Goal: Book appointment/travel/reservation

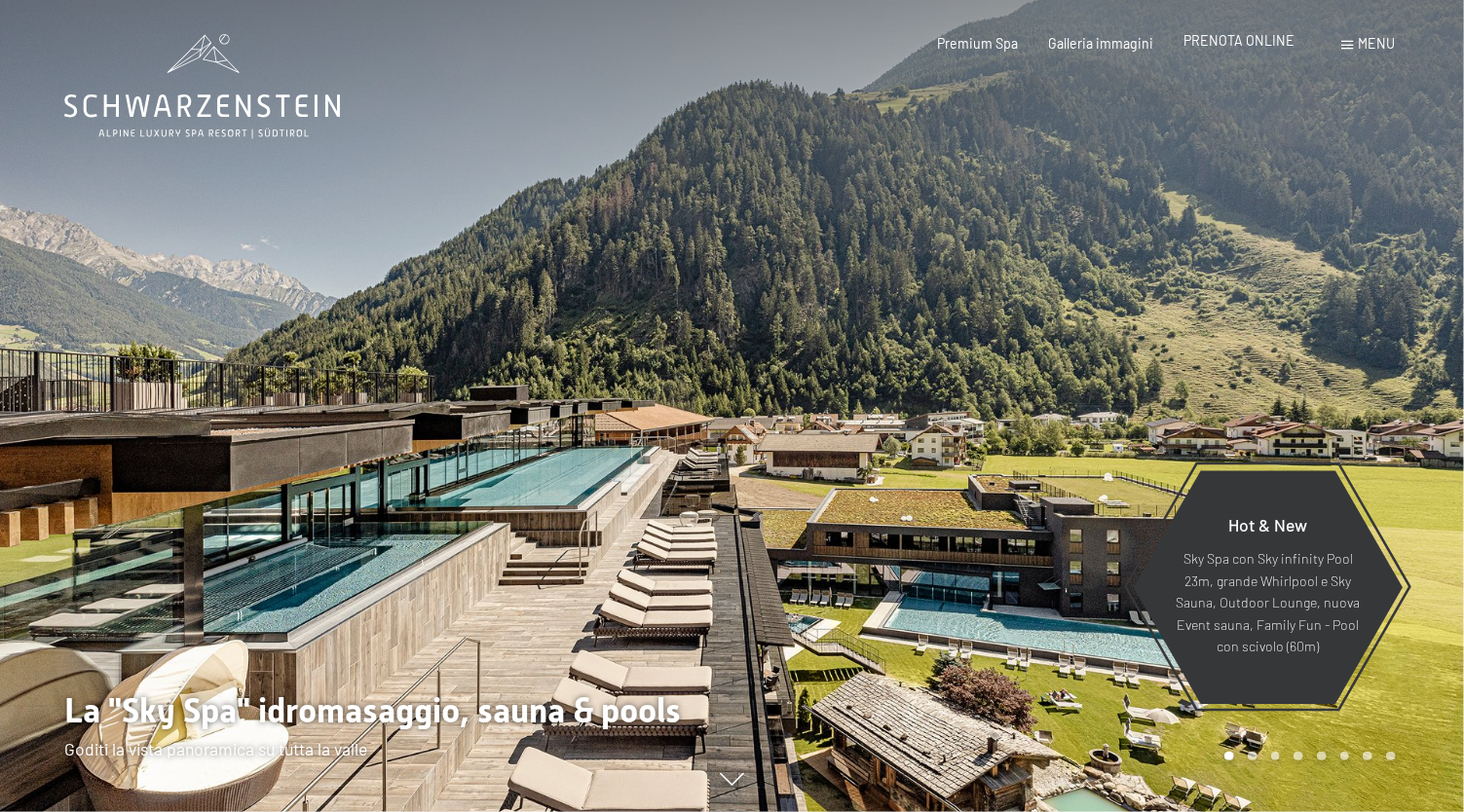
click at [1287, 44] on span "PRENOTA ONLINE" at bounding box center [1239, 40] width 111 height 17
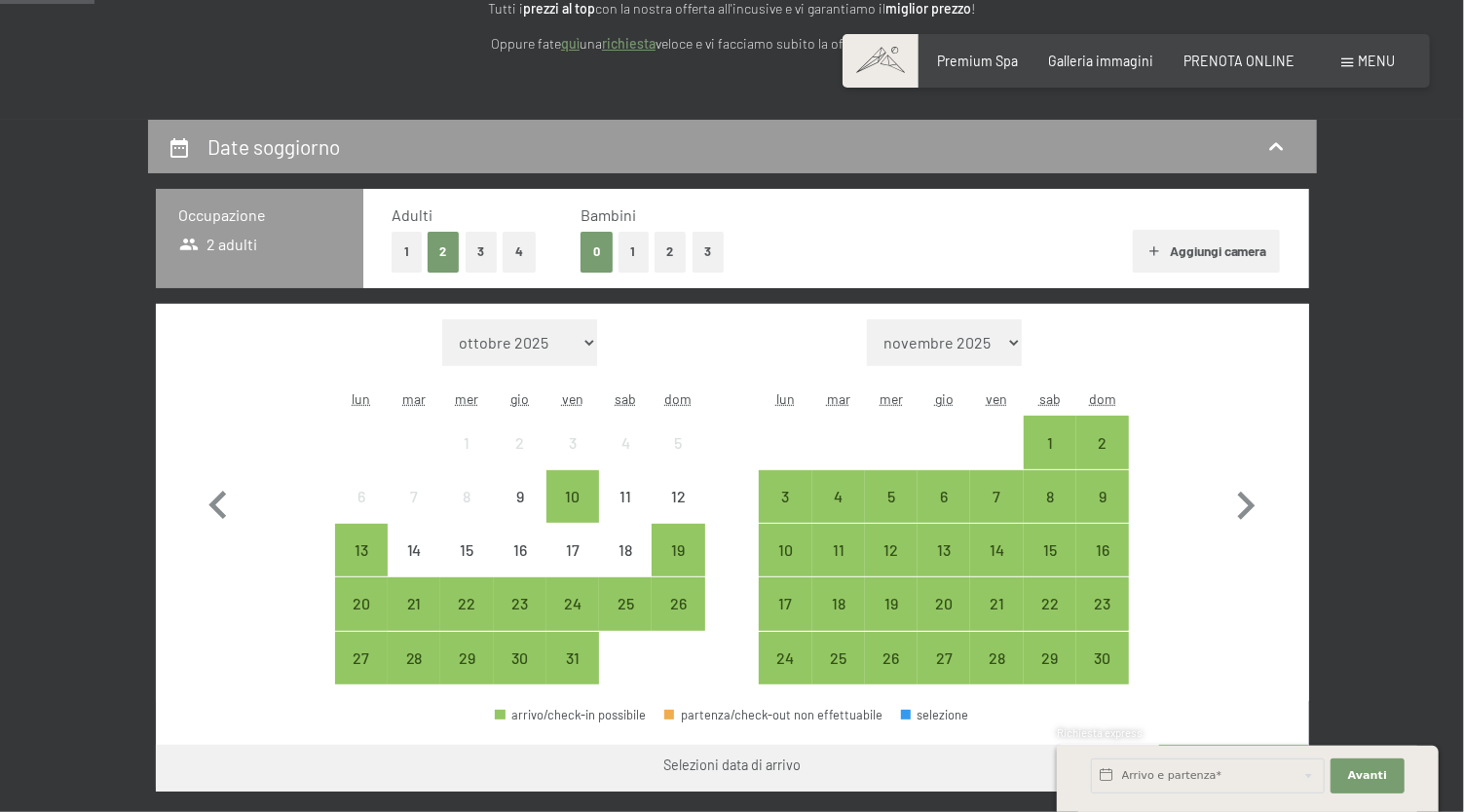
scroll to position [432, 0]
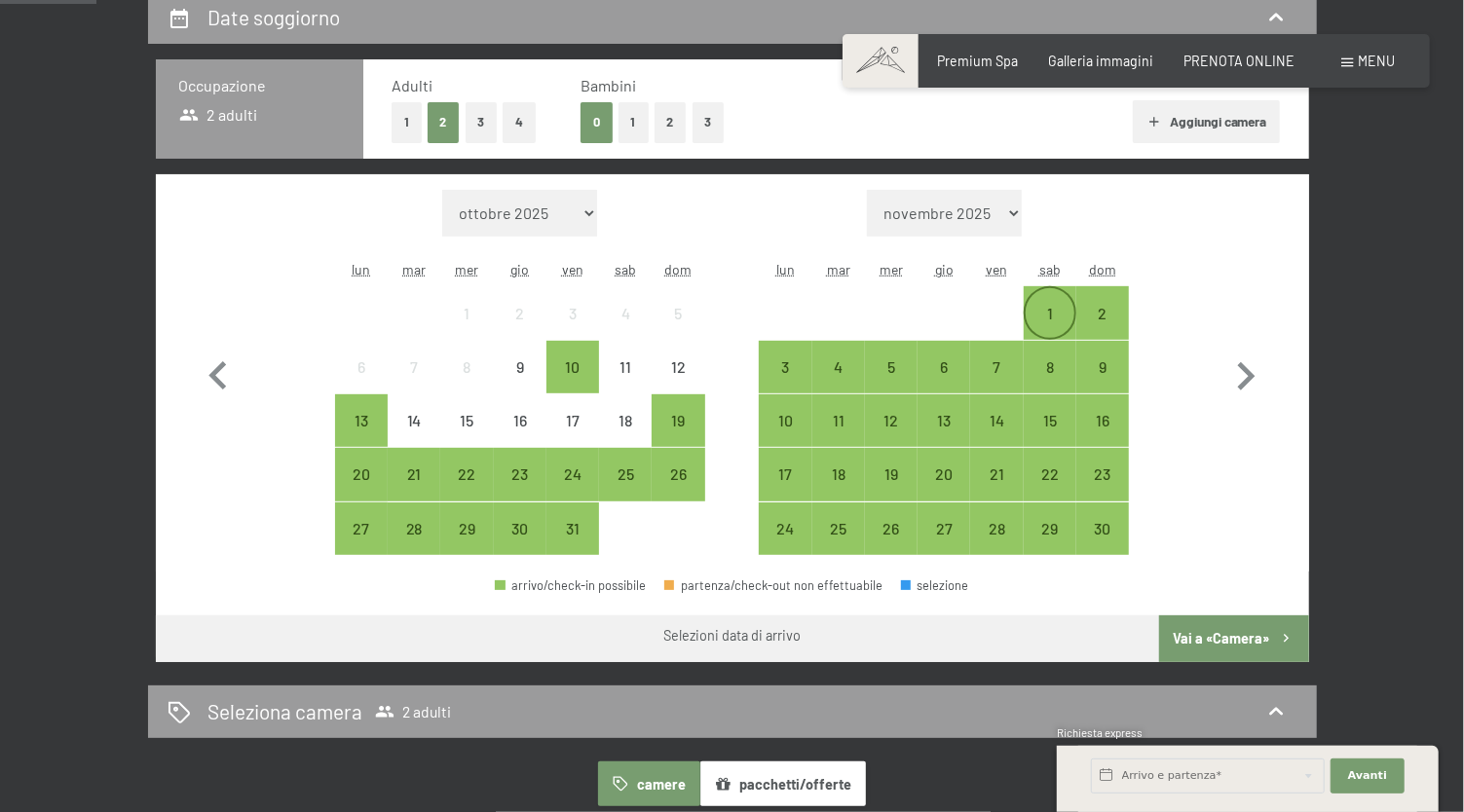
click at [1049, 299] on div "1" at bounding box center [1050, 312] width 49 height 49
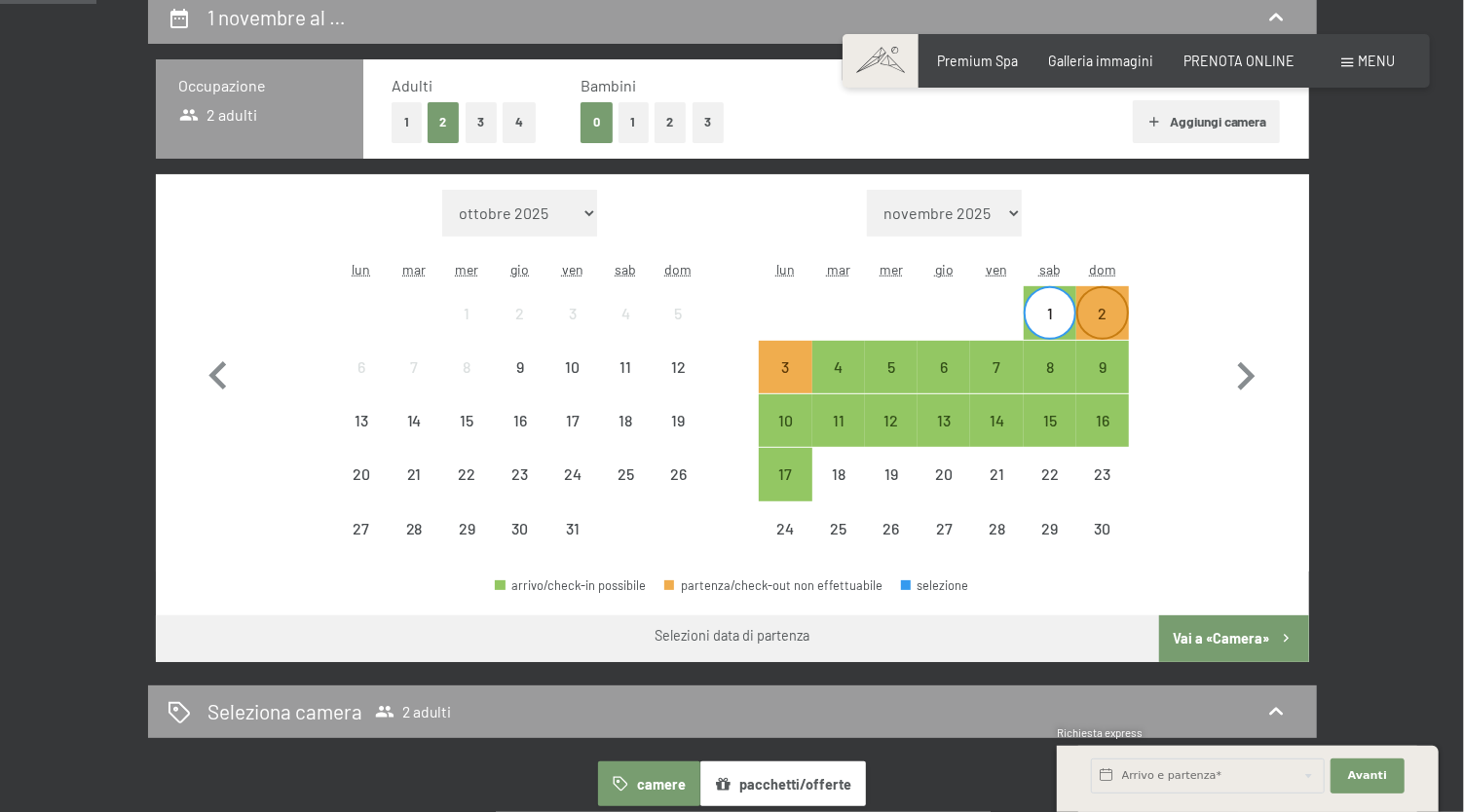
click at [1098, 316] on div "2" at bounding box center [1102, 330] width 49 height 49
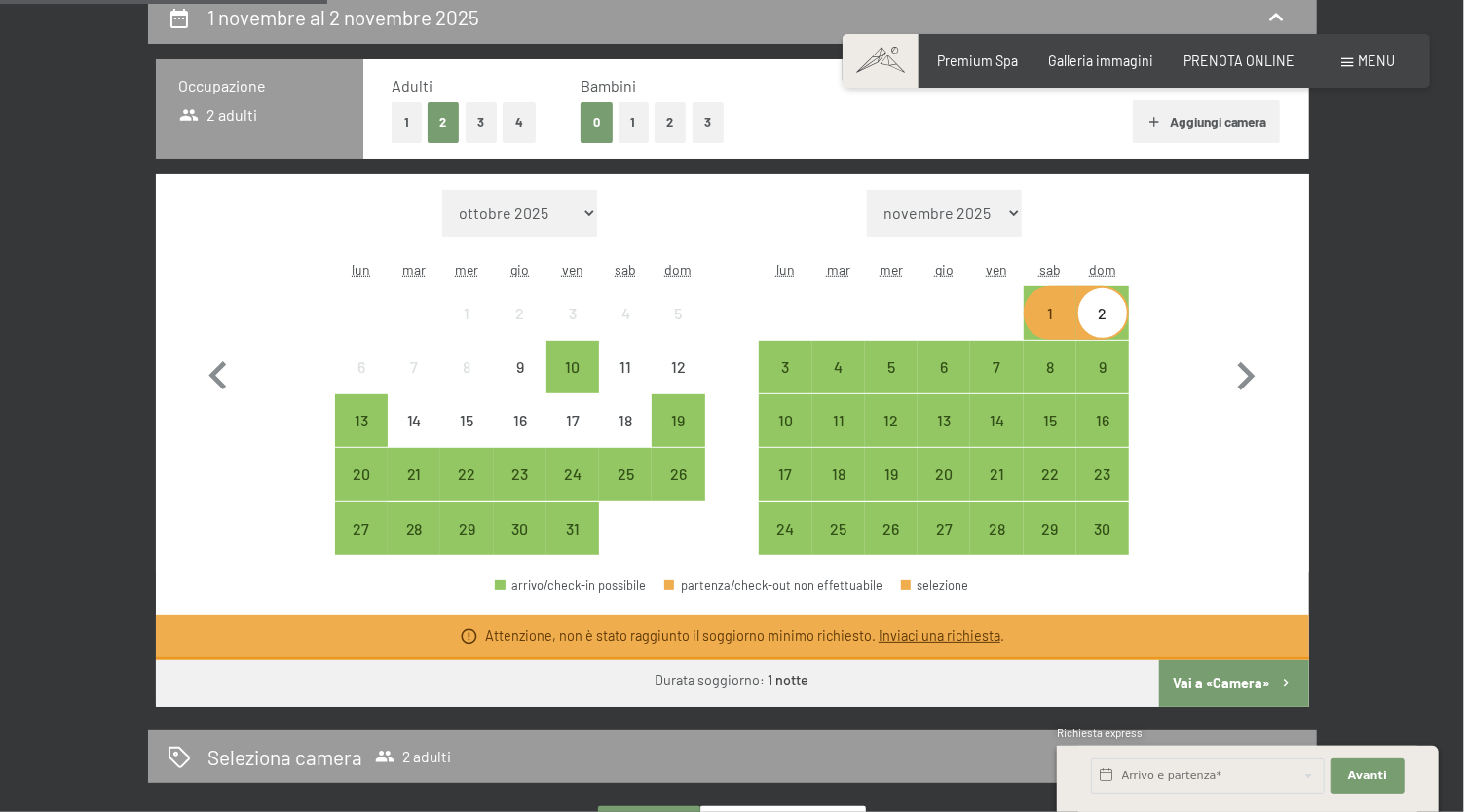
scroll to position [648, 0]
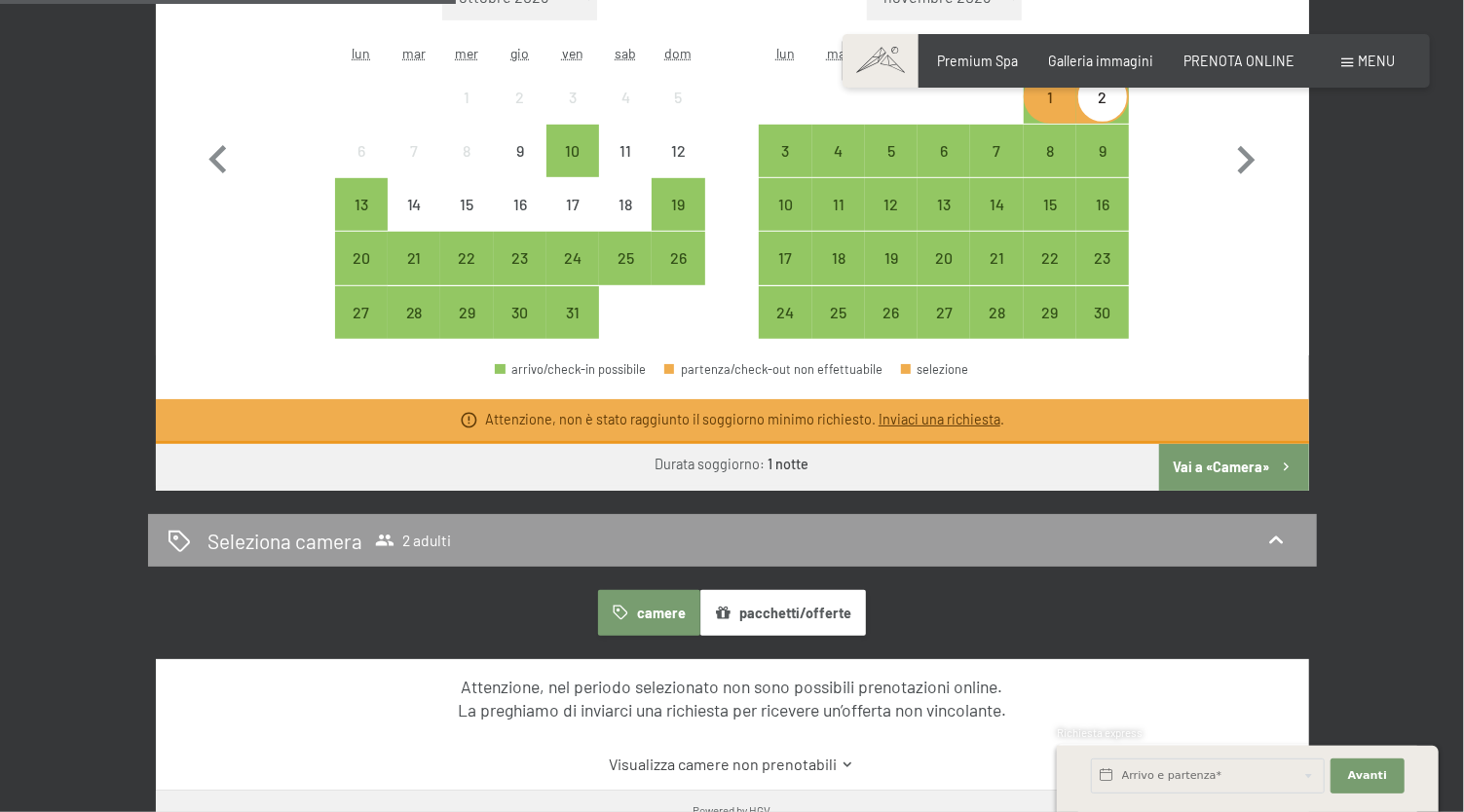
click at [1225, 461] on button "Vai a «Camera»" at bounding box center [1234, 467] width 149 height 47
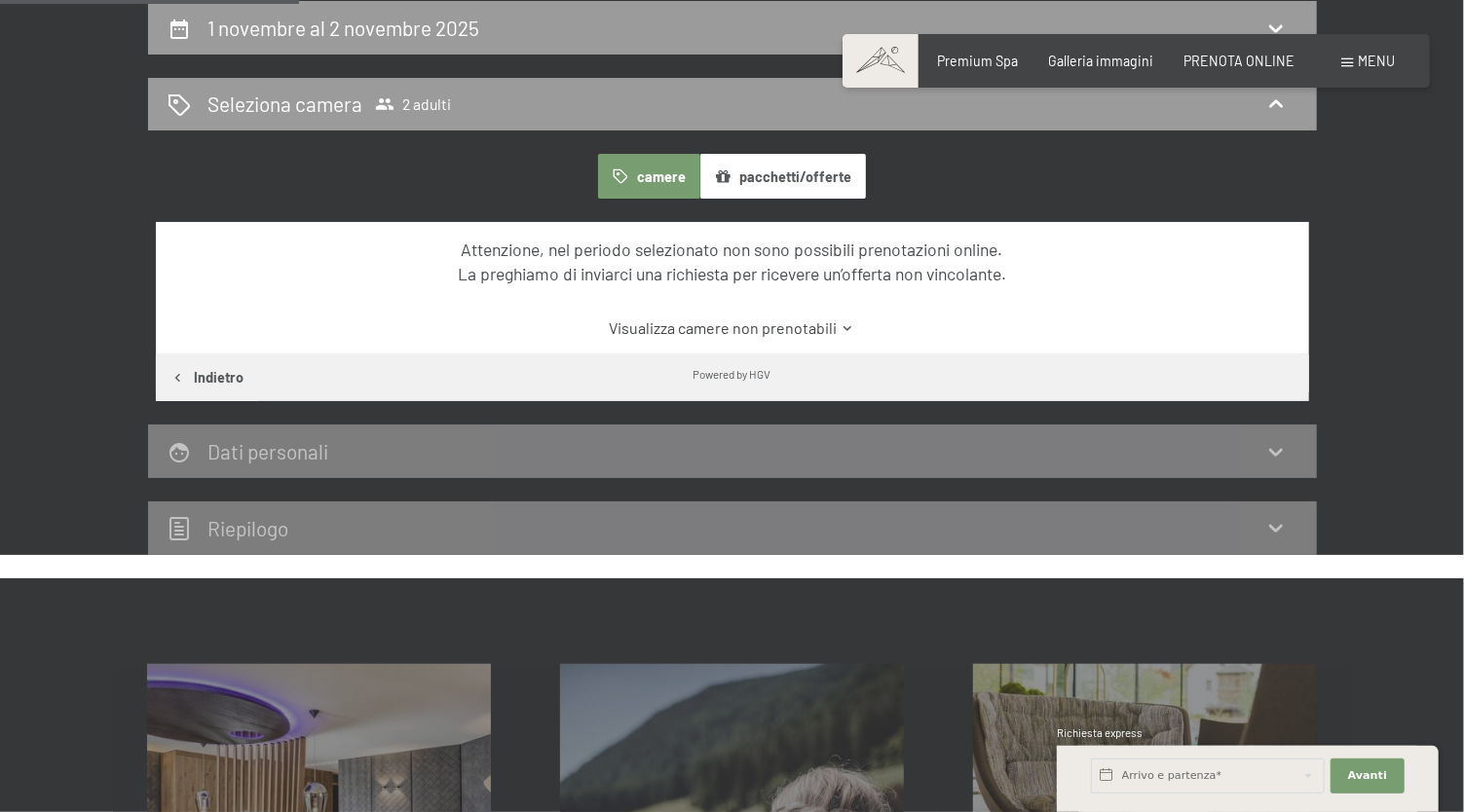
click at [761, 328] on link "Visualizza camere non prenotabili" at bounding box center [732, 328] width 1084 height 22
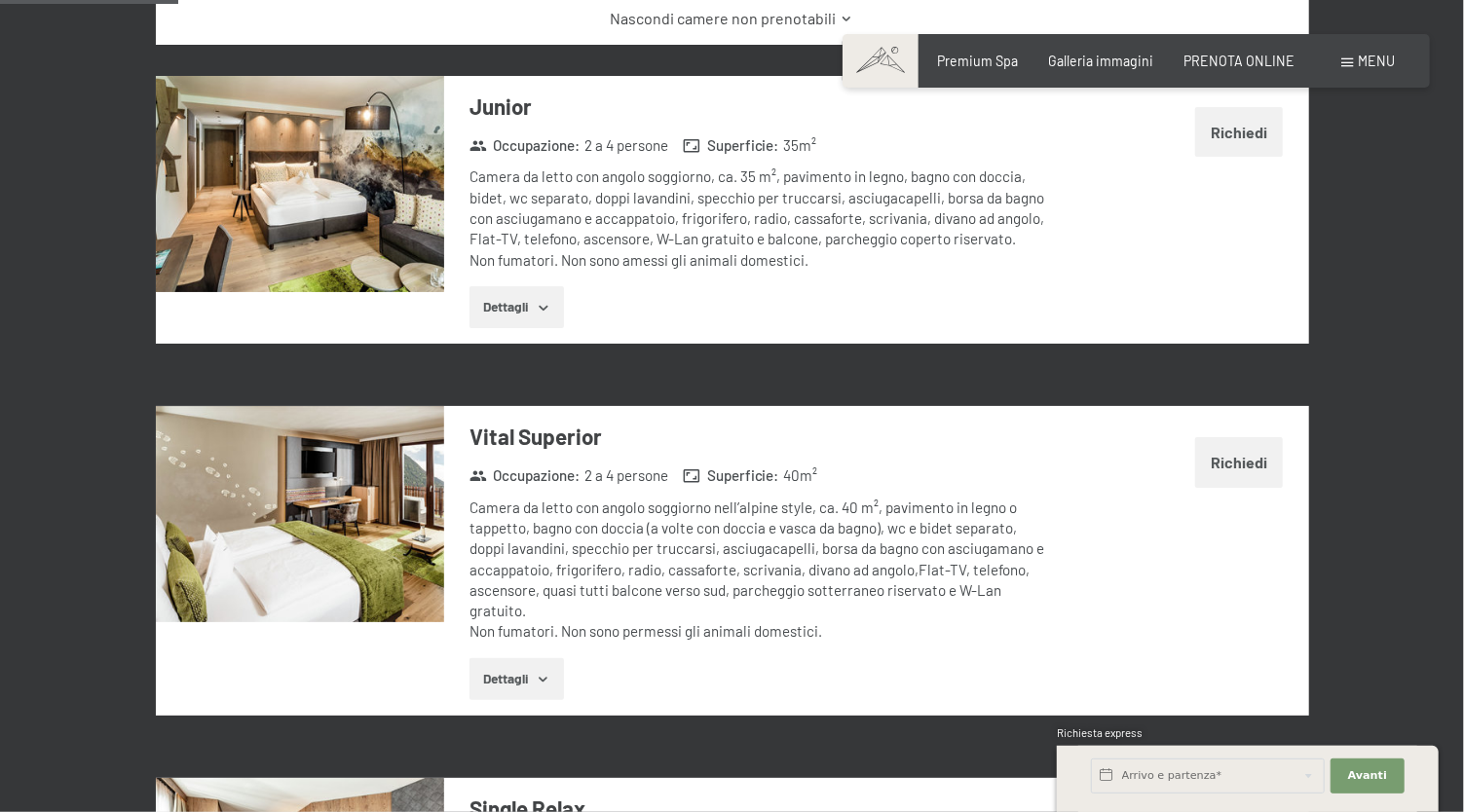
scroll to position [746, 0]
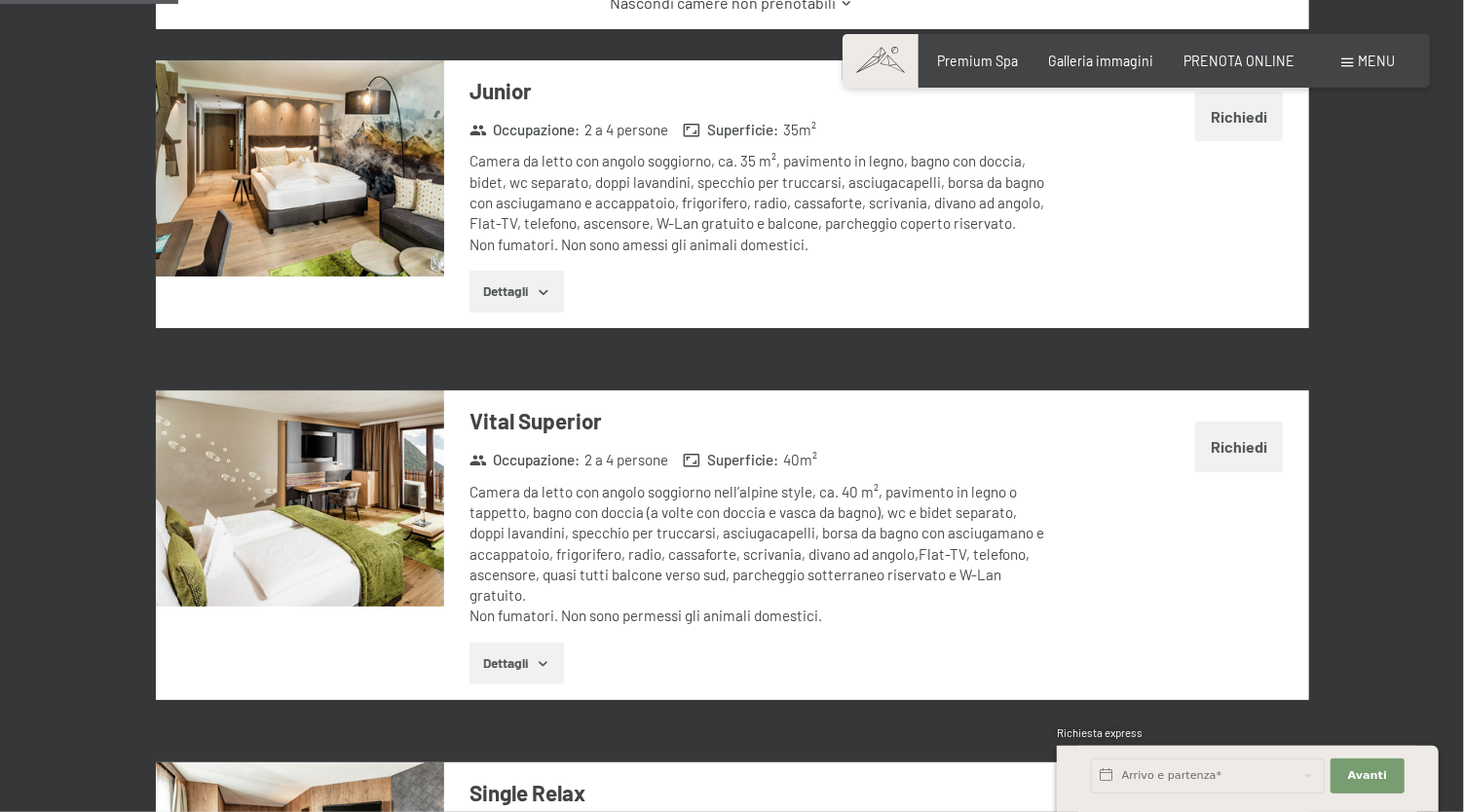
click at [497, 282] on button "Dettagli" at bounding box center [516, 292] width 94 height 43
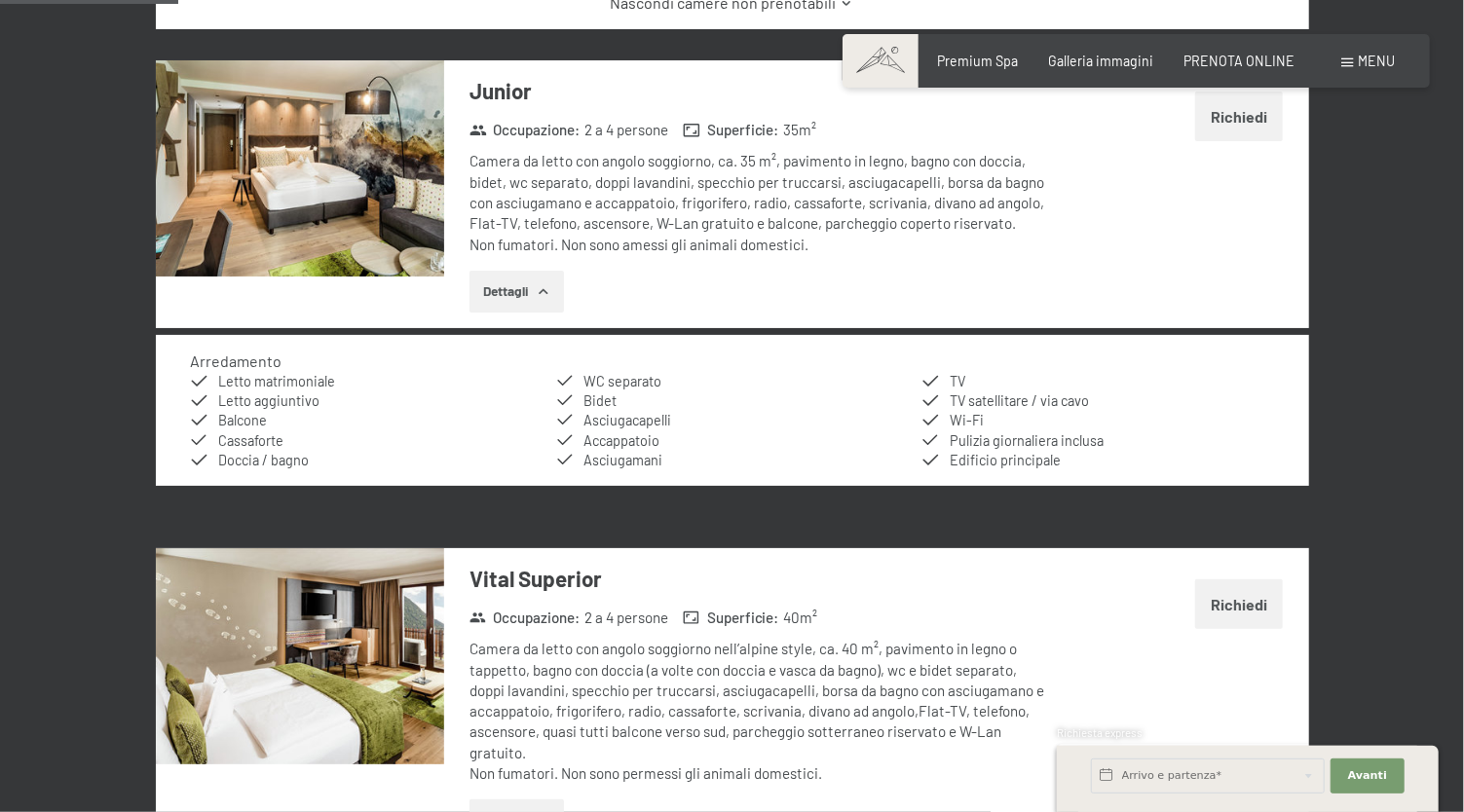
click at [500, 277] on button "Dettagli" at bounding box center [516, 292] width 94 height 43
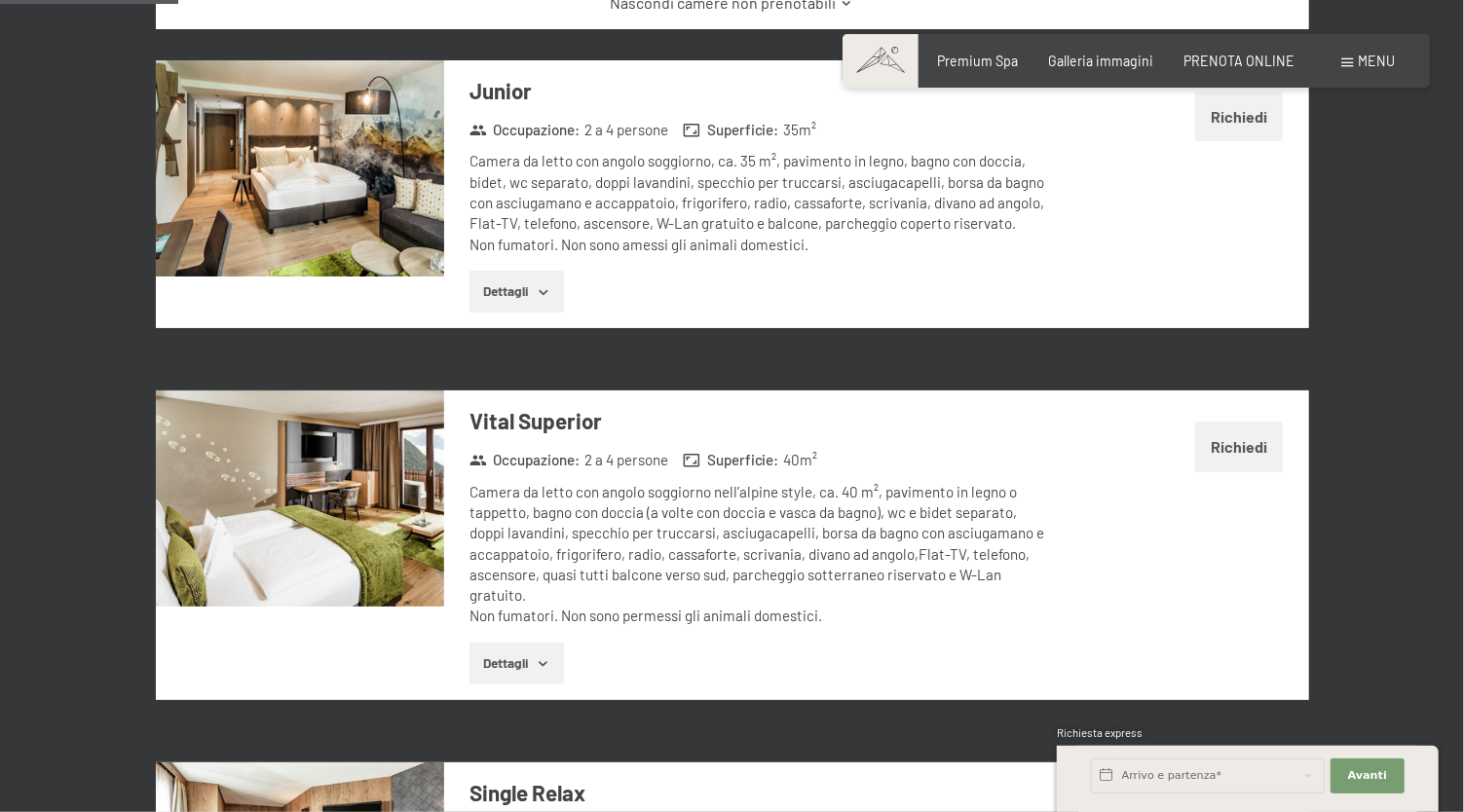
click at [500, 277] on button "Dettagli" at bounding box center [516, 292] width 94 height 43
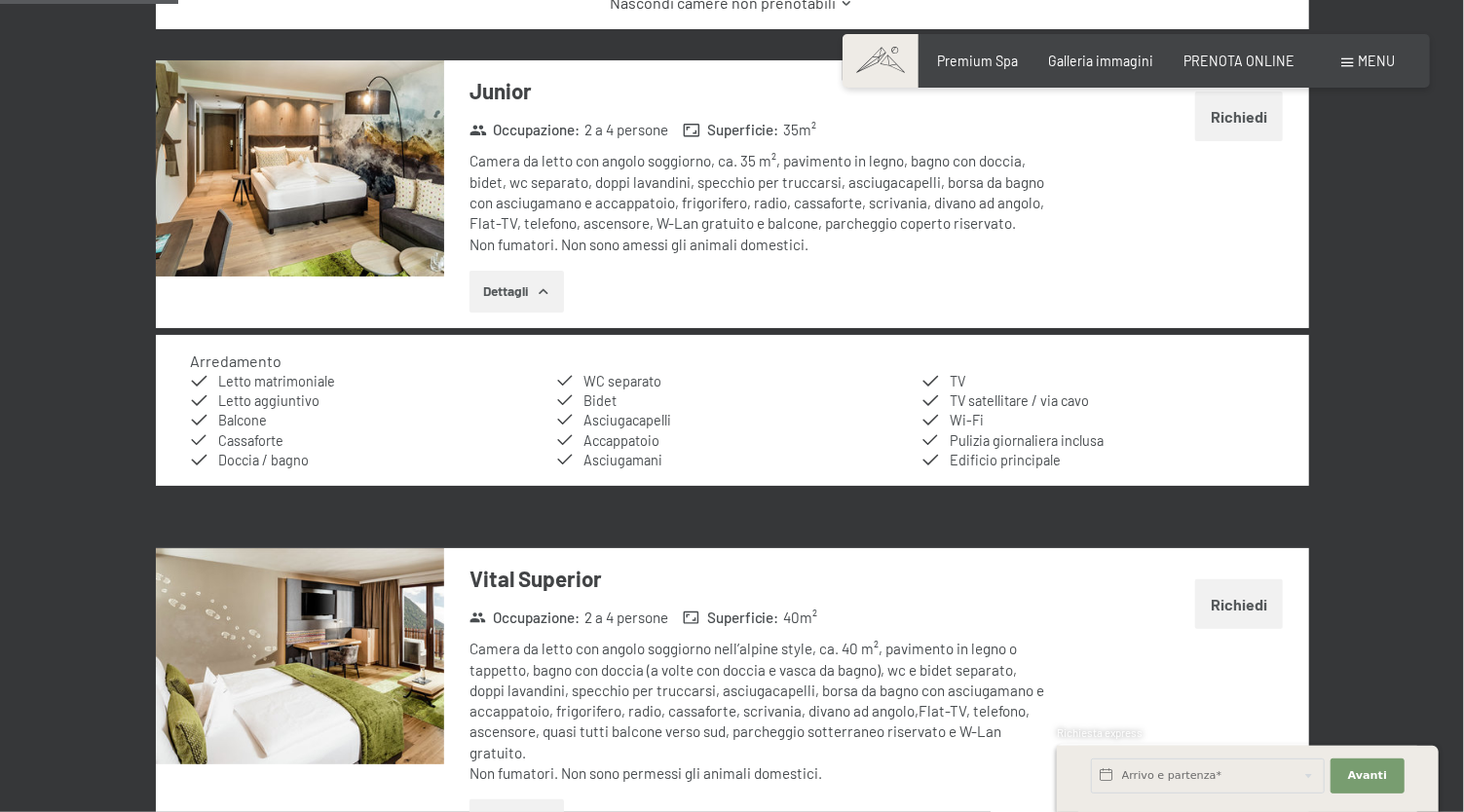
click at [500, 277] on button "Dettagli" at bounding box center [516, 292] width 94 height 43
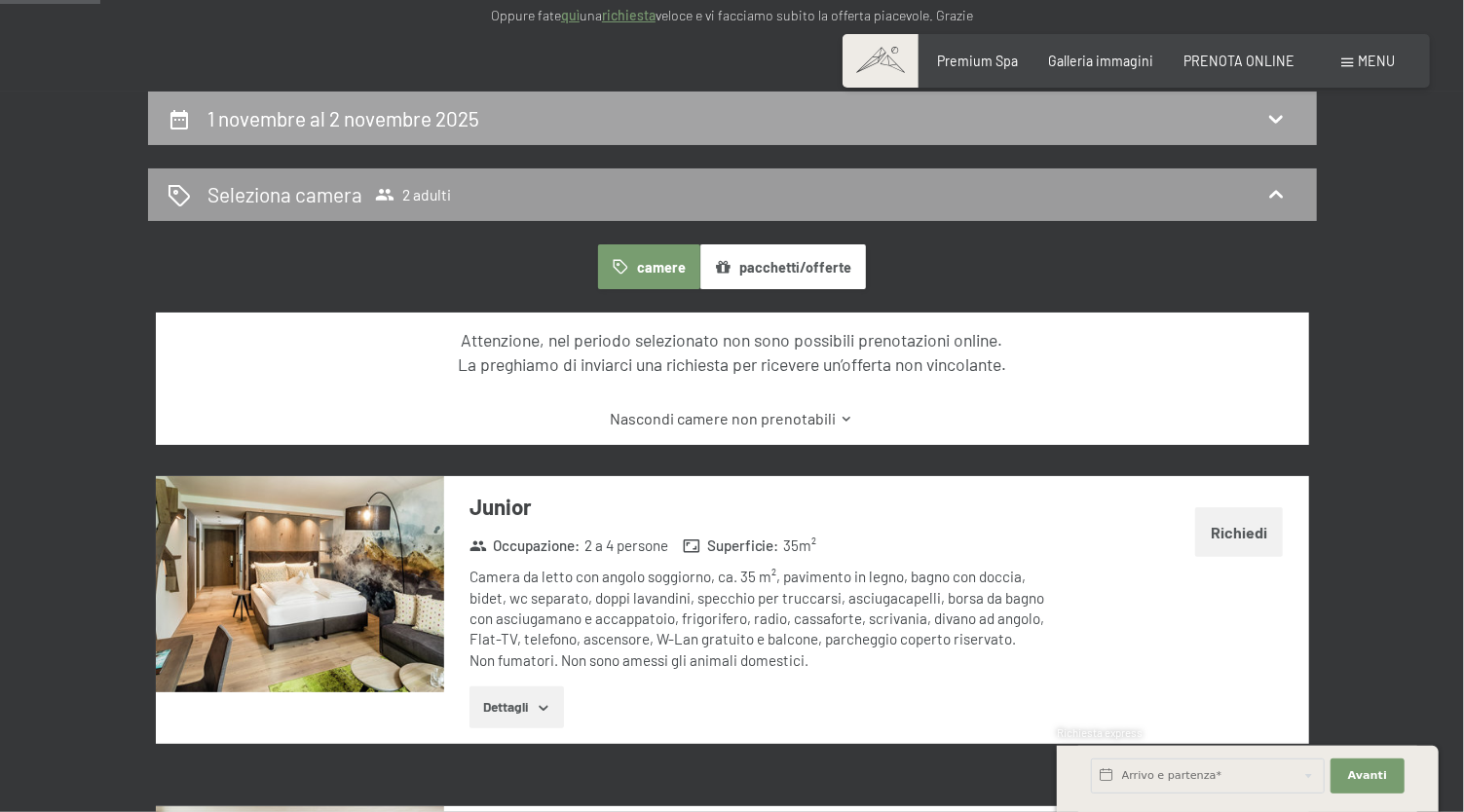
scroll to position [0, 0]
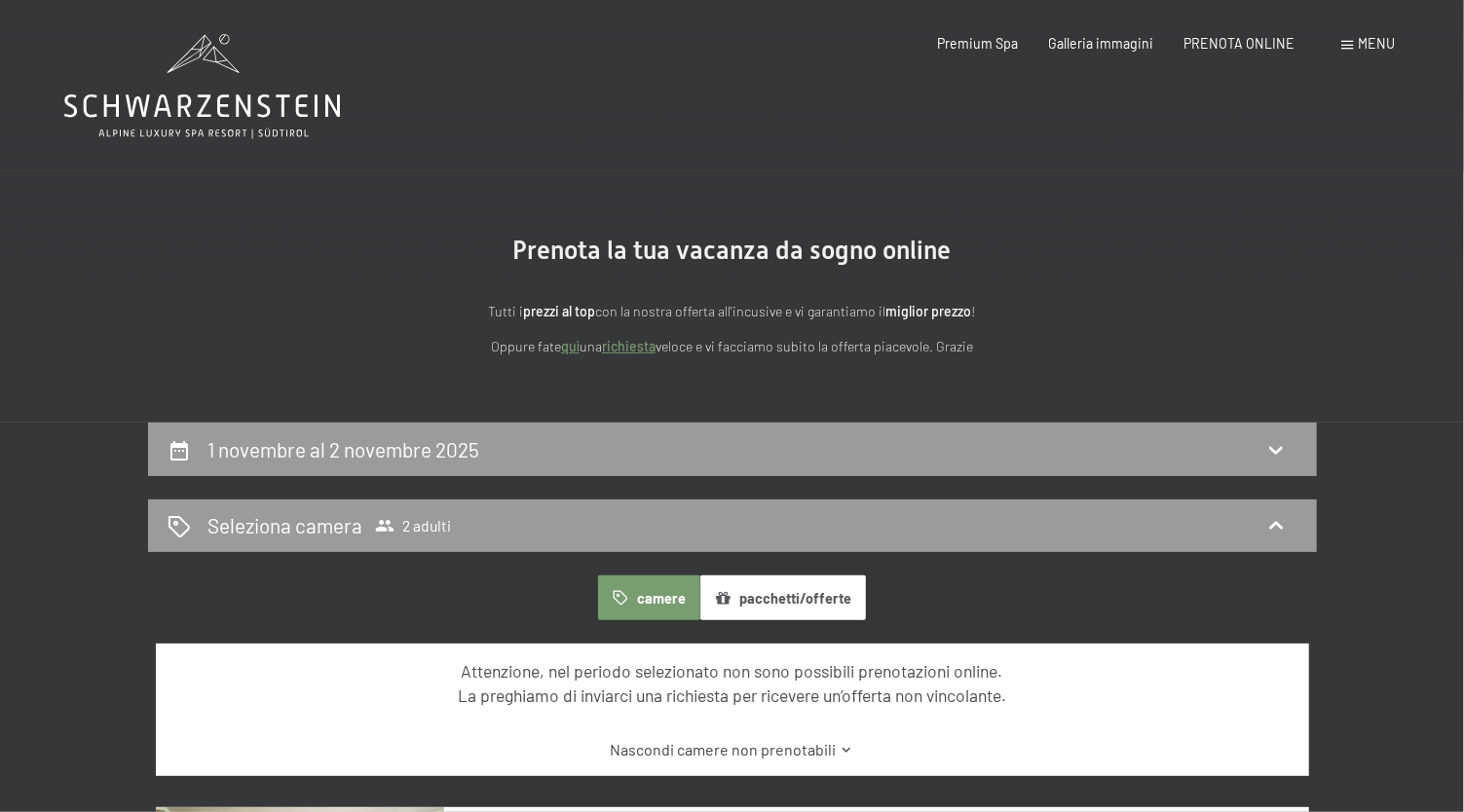
click at [213, 89] on icon at bounding box center [202, 86] width 275 height 104
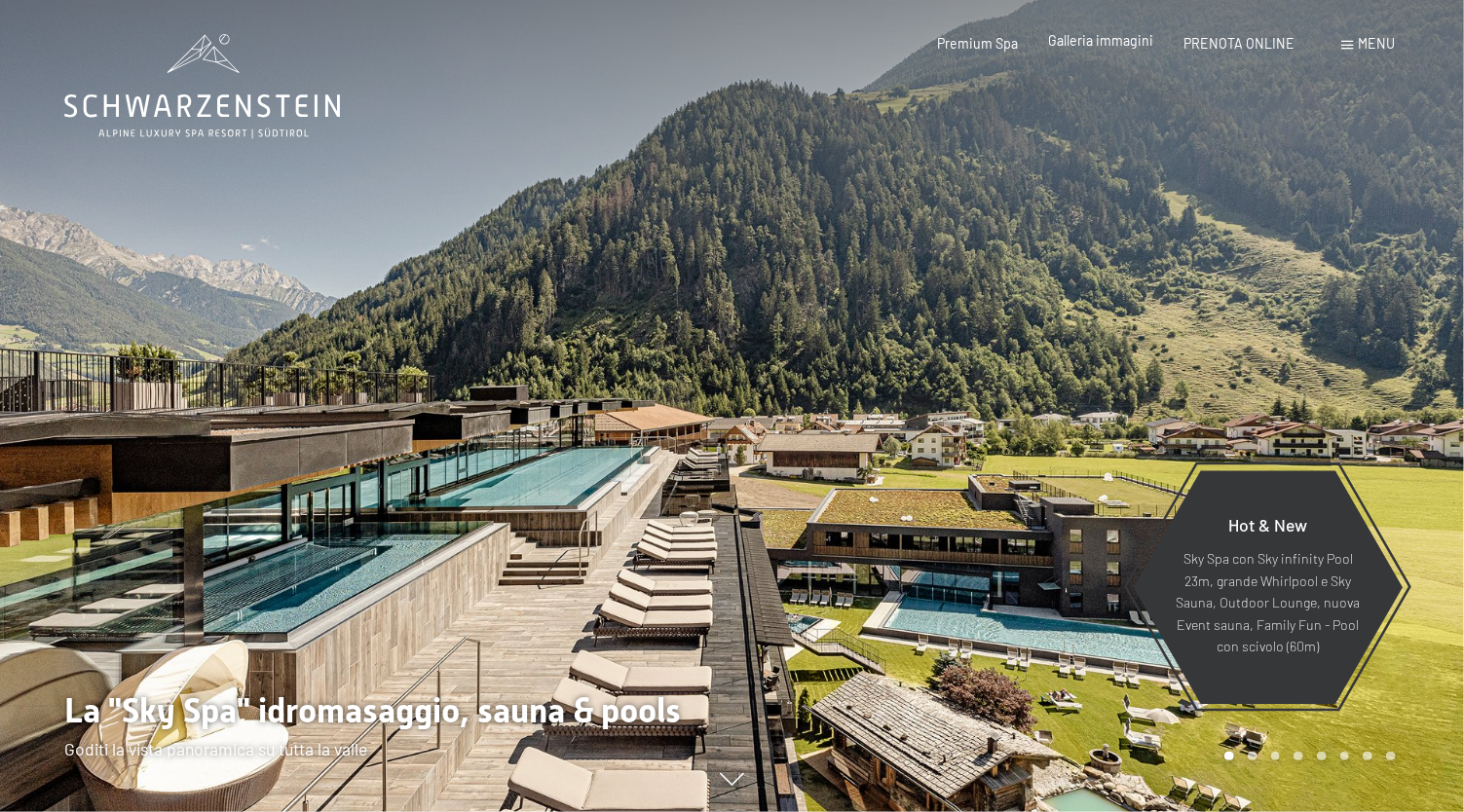
click at [1094, 42] on span "Galleria immagini" at bounding box center [1099, 40] width 105 height 17
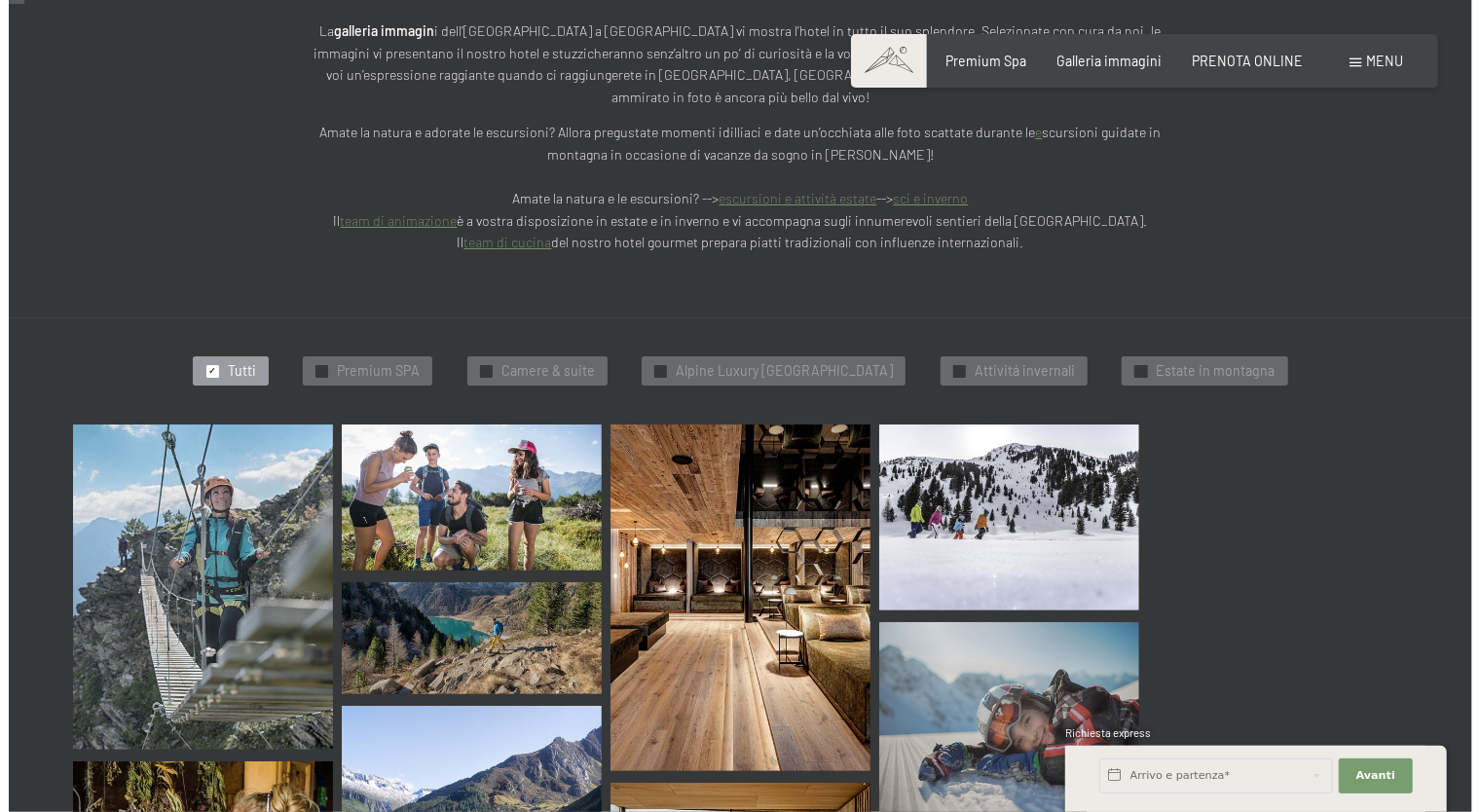
scroll to position [216, 0]
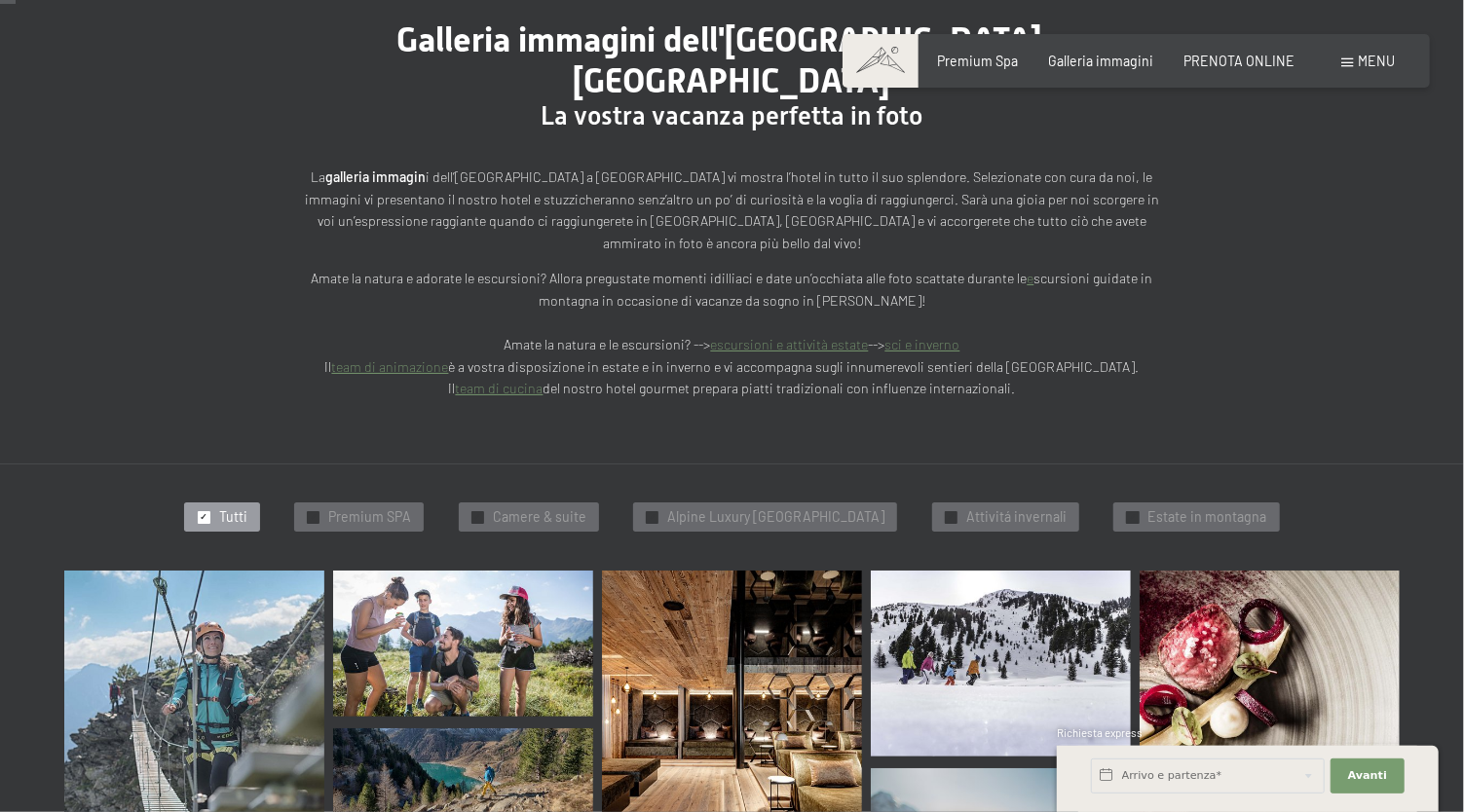
click at [1373, 61] on span "Menu" at bounding box center [1377, 61] width 37 height 17
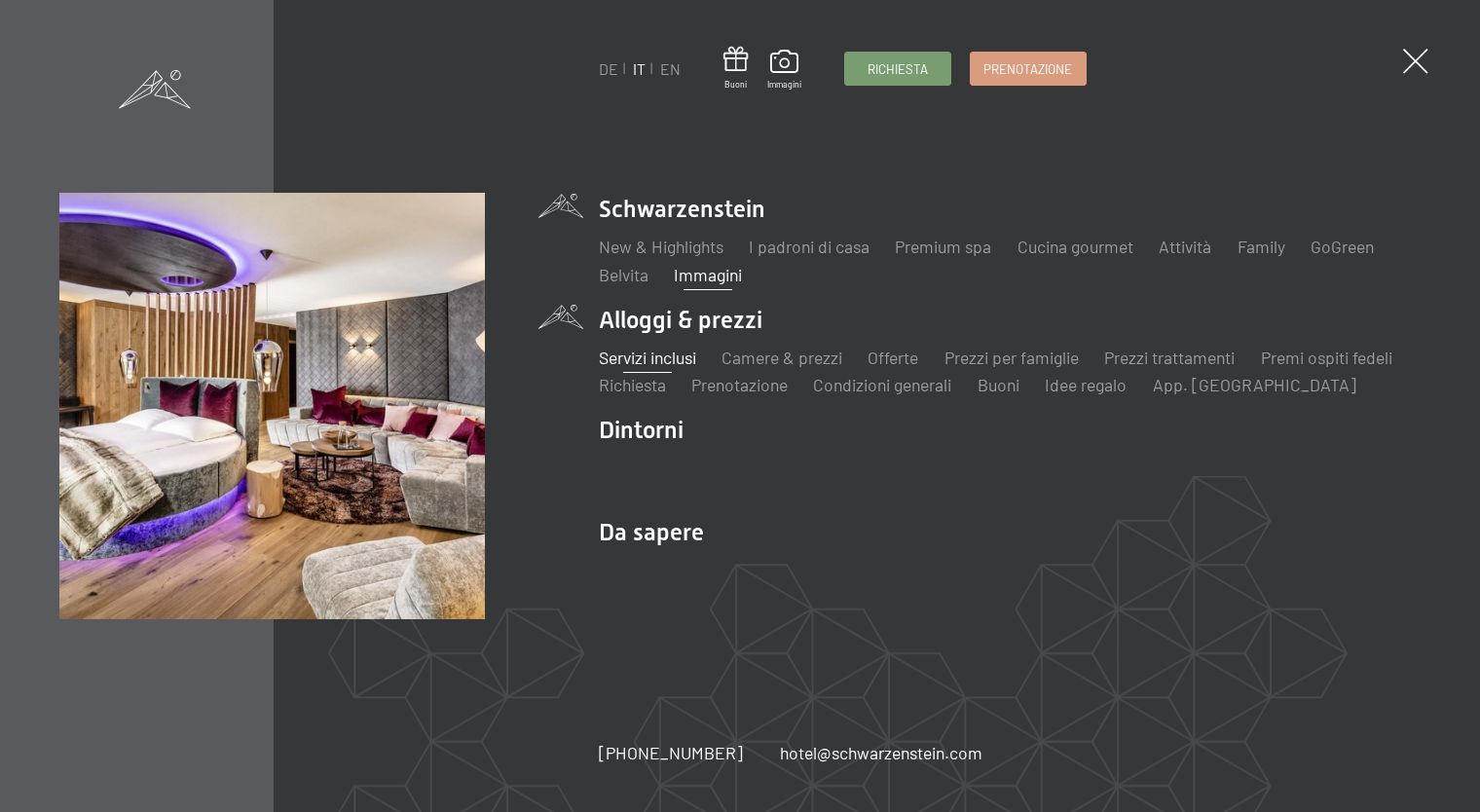
click at [654, 353] on link "Servizi inclusi" at bounding box center [646, 358] width 97 height 22
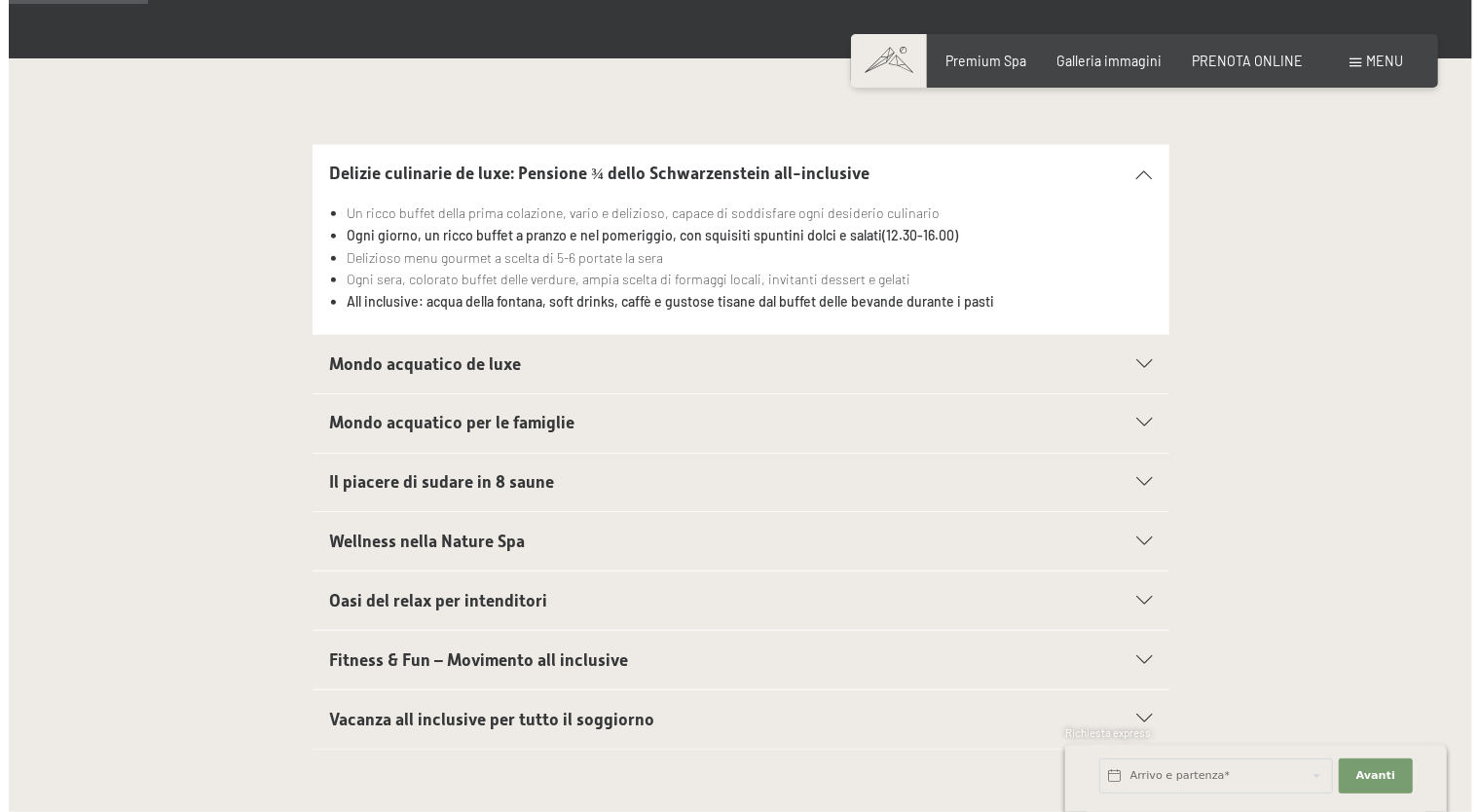
scroll to position [432, 0]
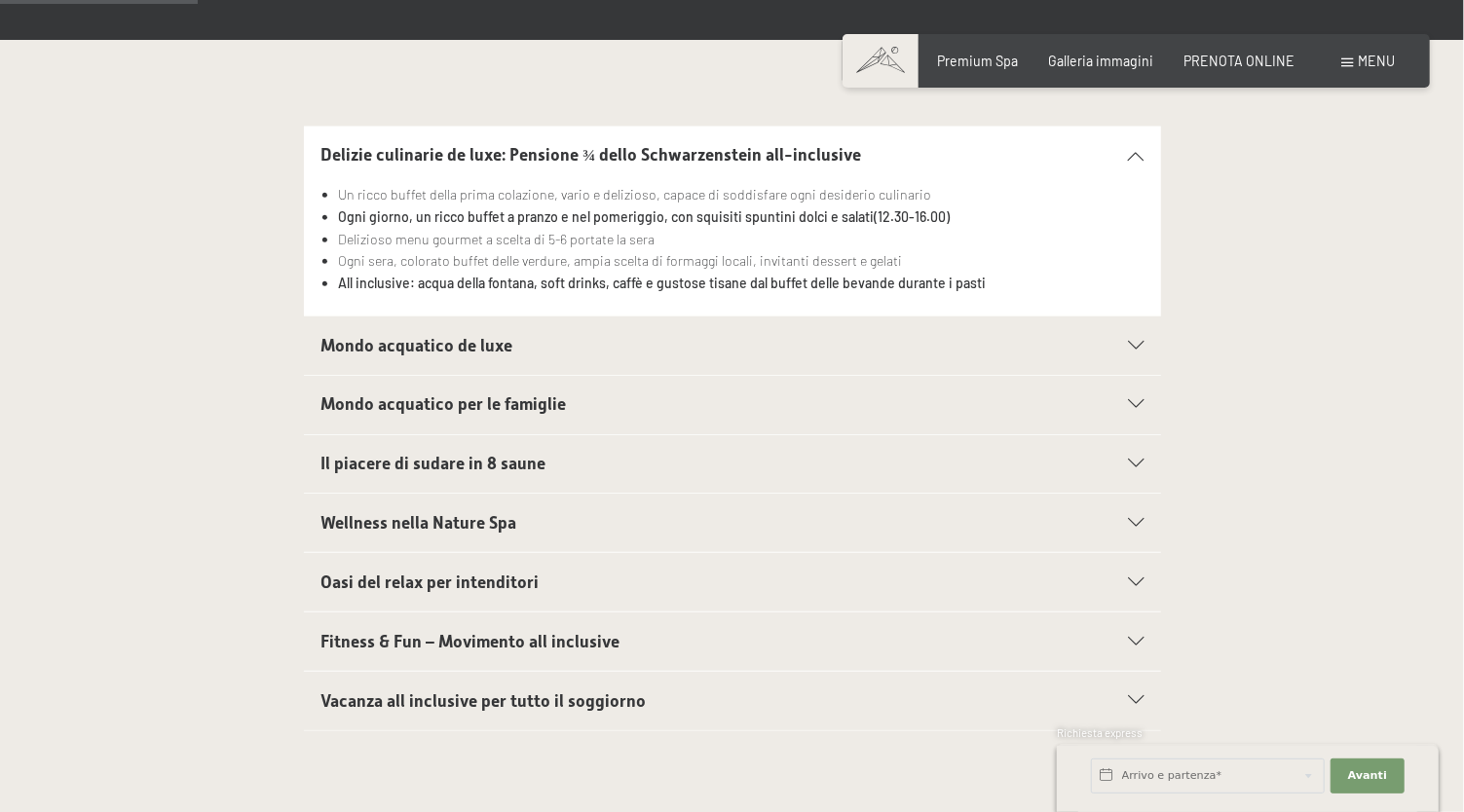
click at [463, 341] on span "Mondo acquatico de luxe" at bounding box center [416, 346] width 192 height 20
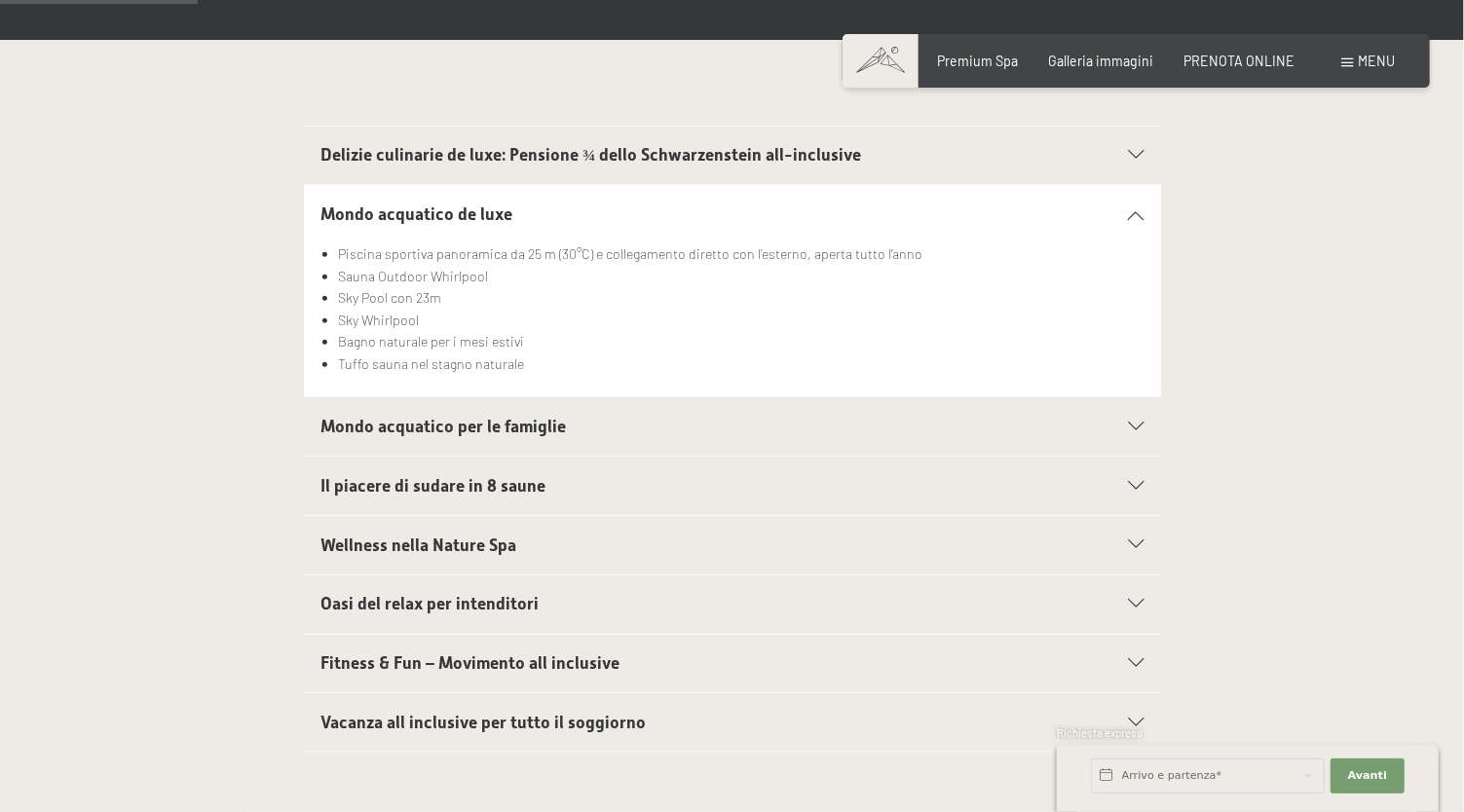
click at [1379, 59] on span "Menu" at bounding box center [1377, 61] width 37 height 17
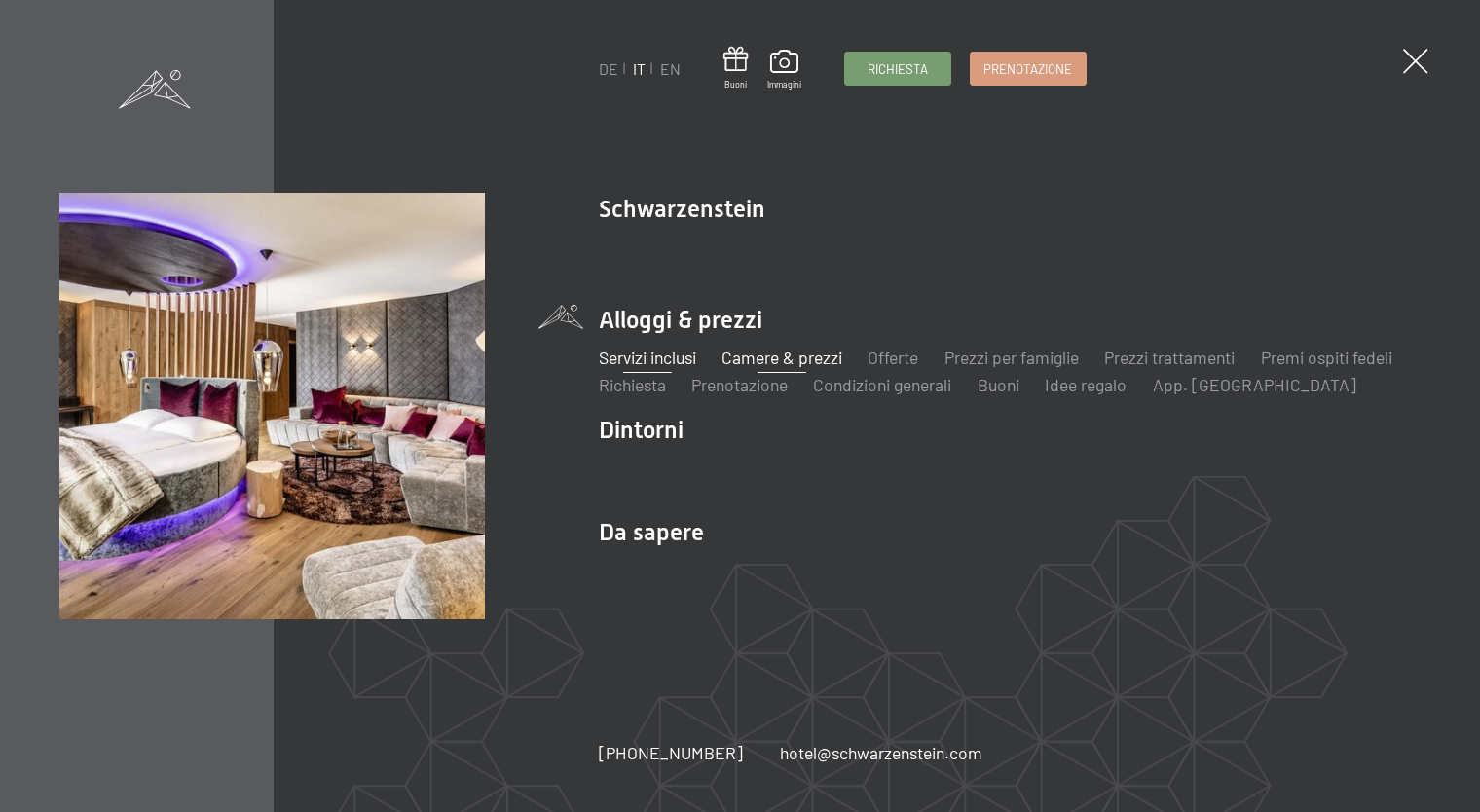
click at [810, 358] on link "Camere & prezzi" at bounding box center [781, 358] width 120 height 22
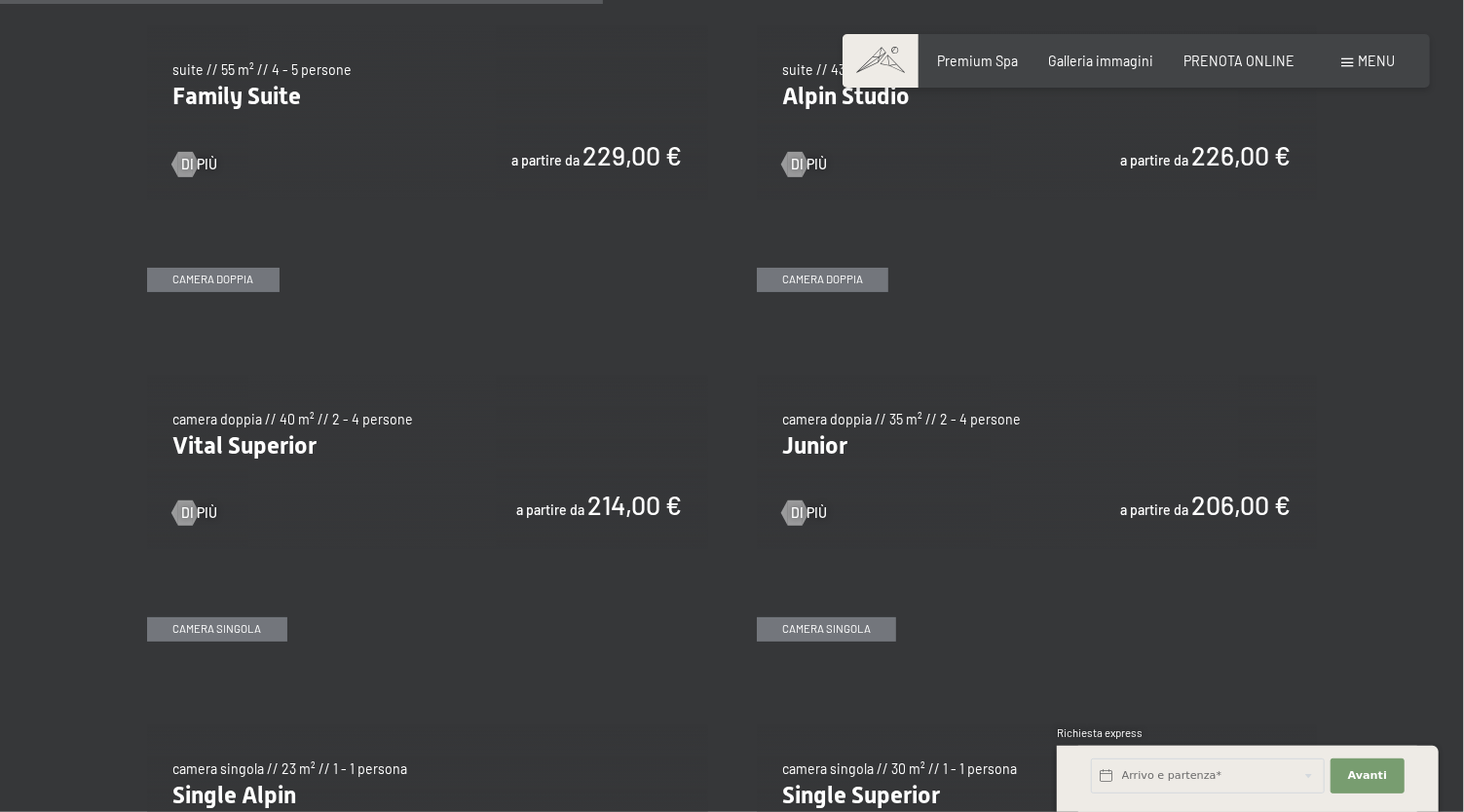
scroll to position [2379, 0]
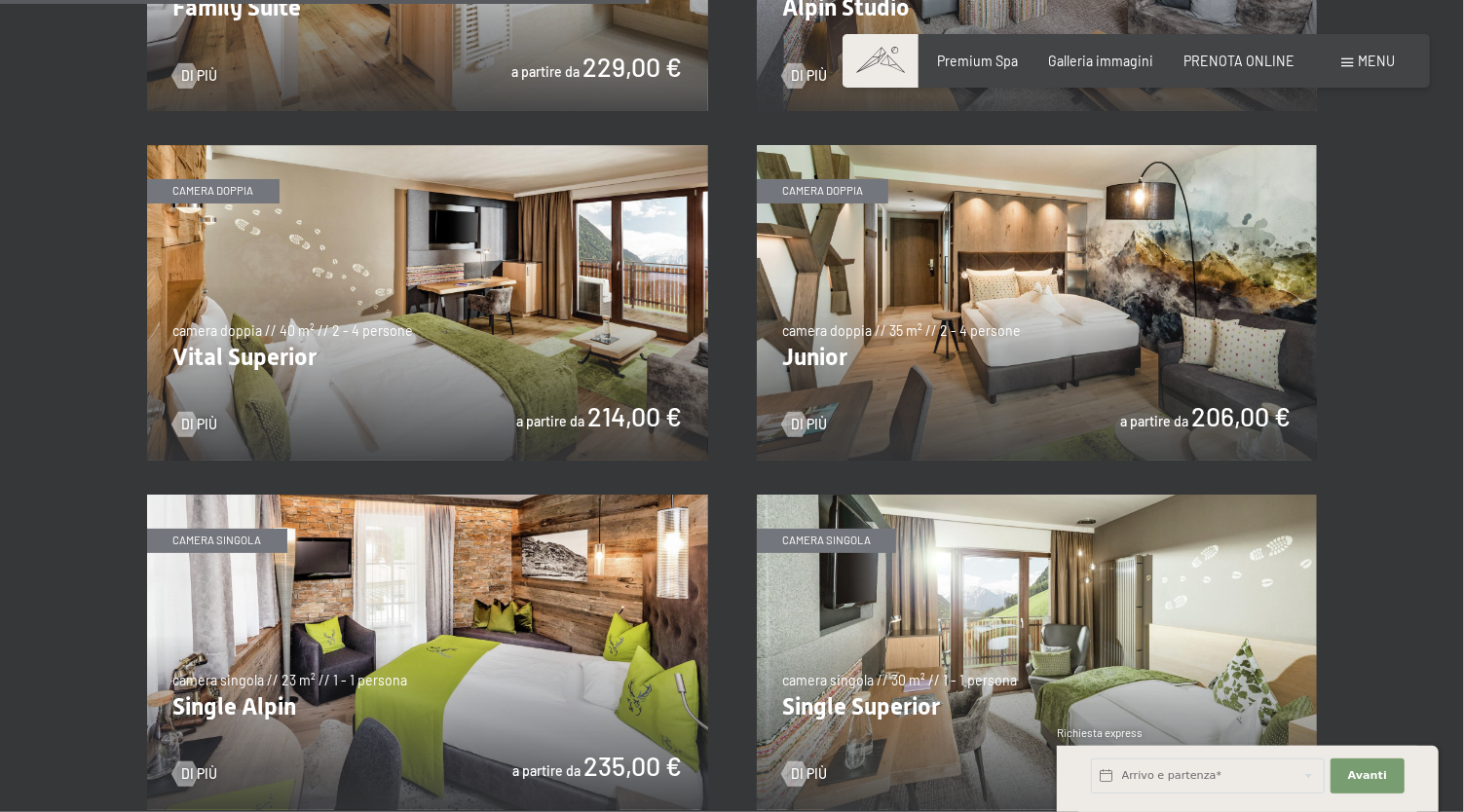
click at [385, 337] on img at bounding box center [427, 303] width 561 height 315
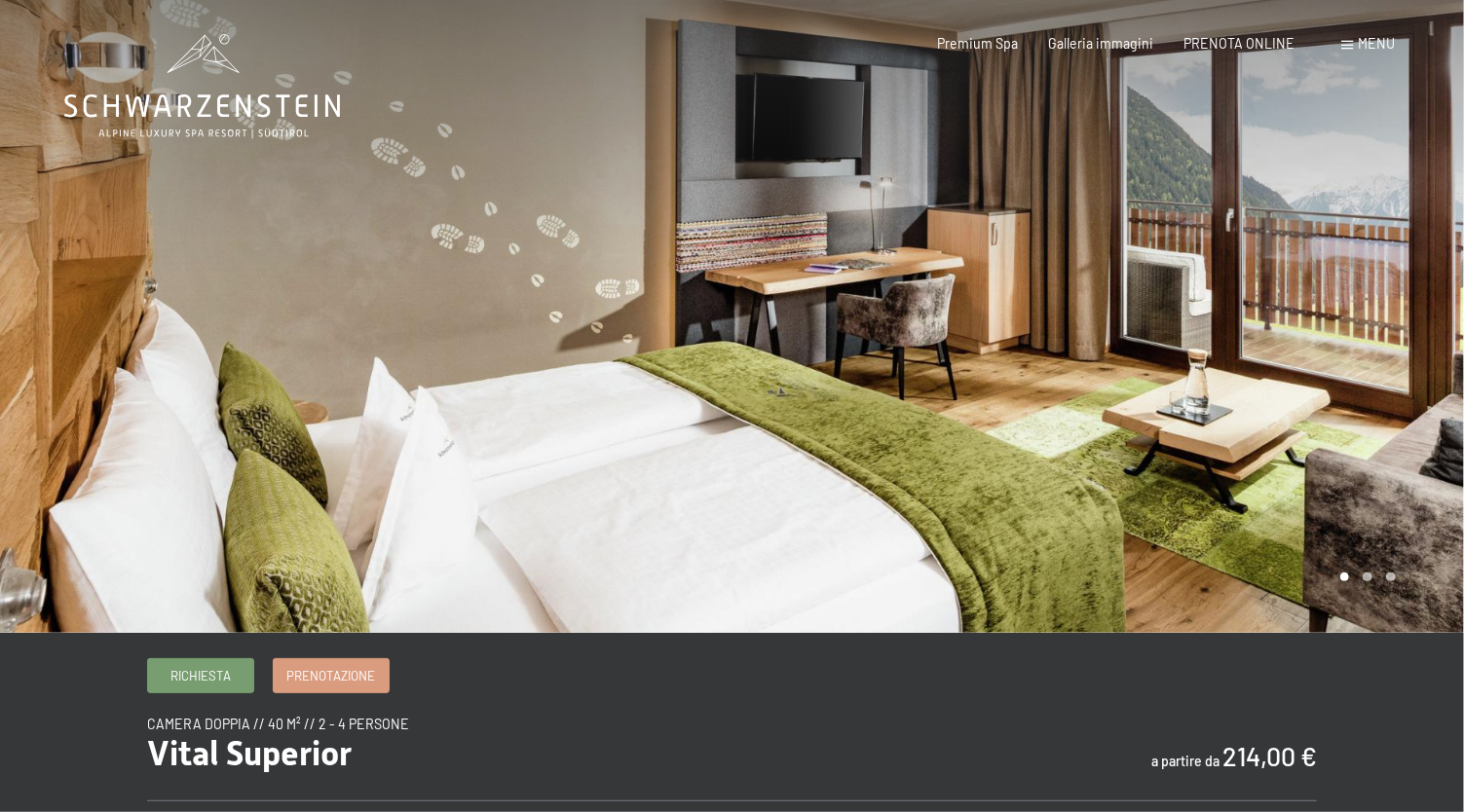
click at [1262, 337] on div at bounding box center [1098, 316] width 732 height 633
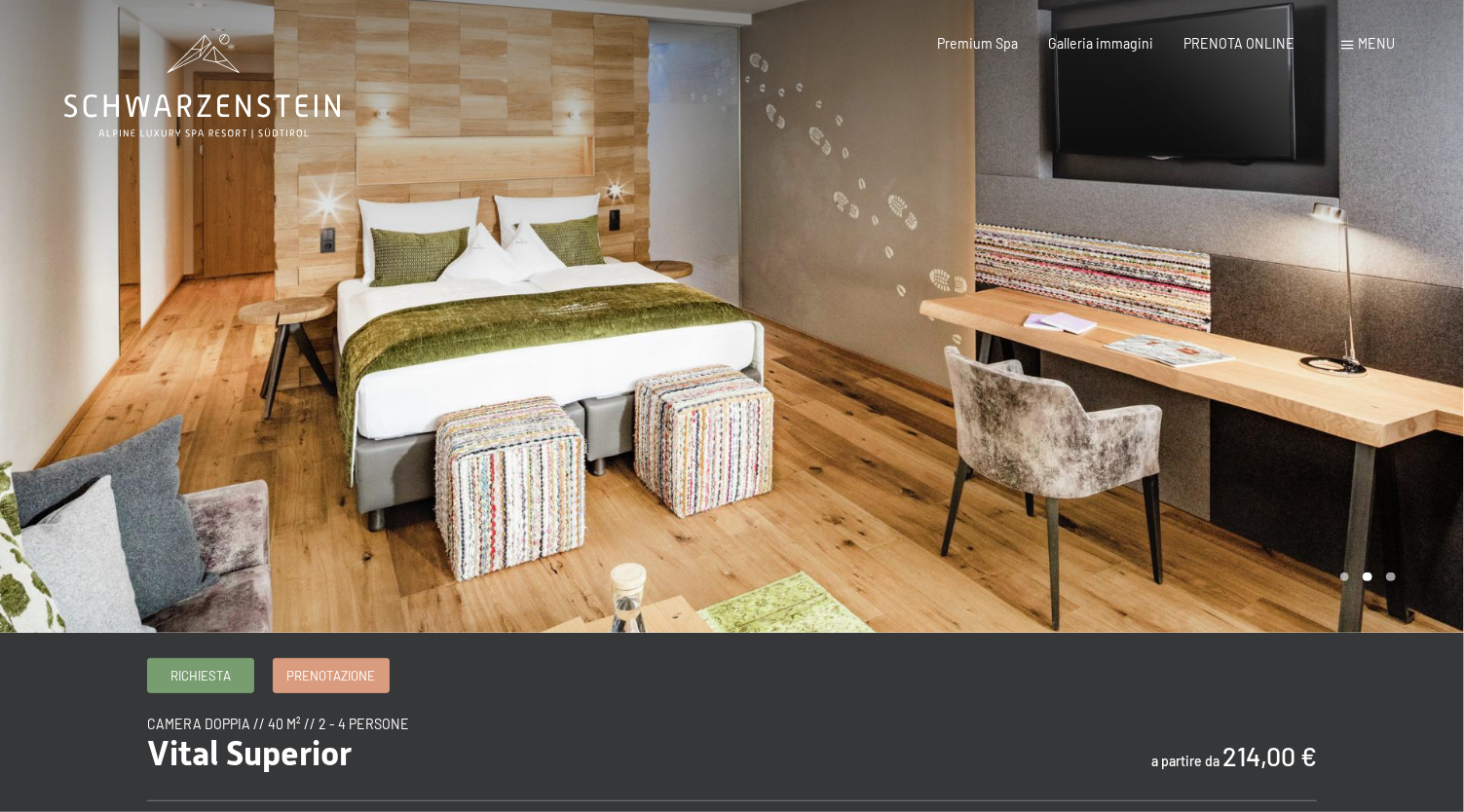
click at [1262, 337] on div at bounding box center [1098, 316] width 732 height 633
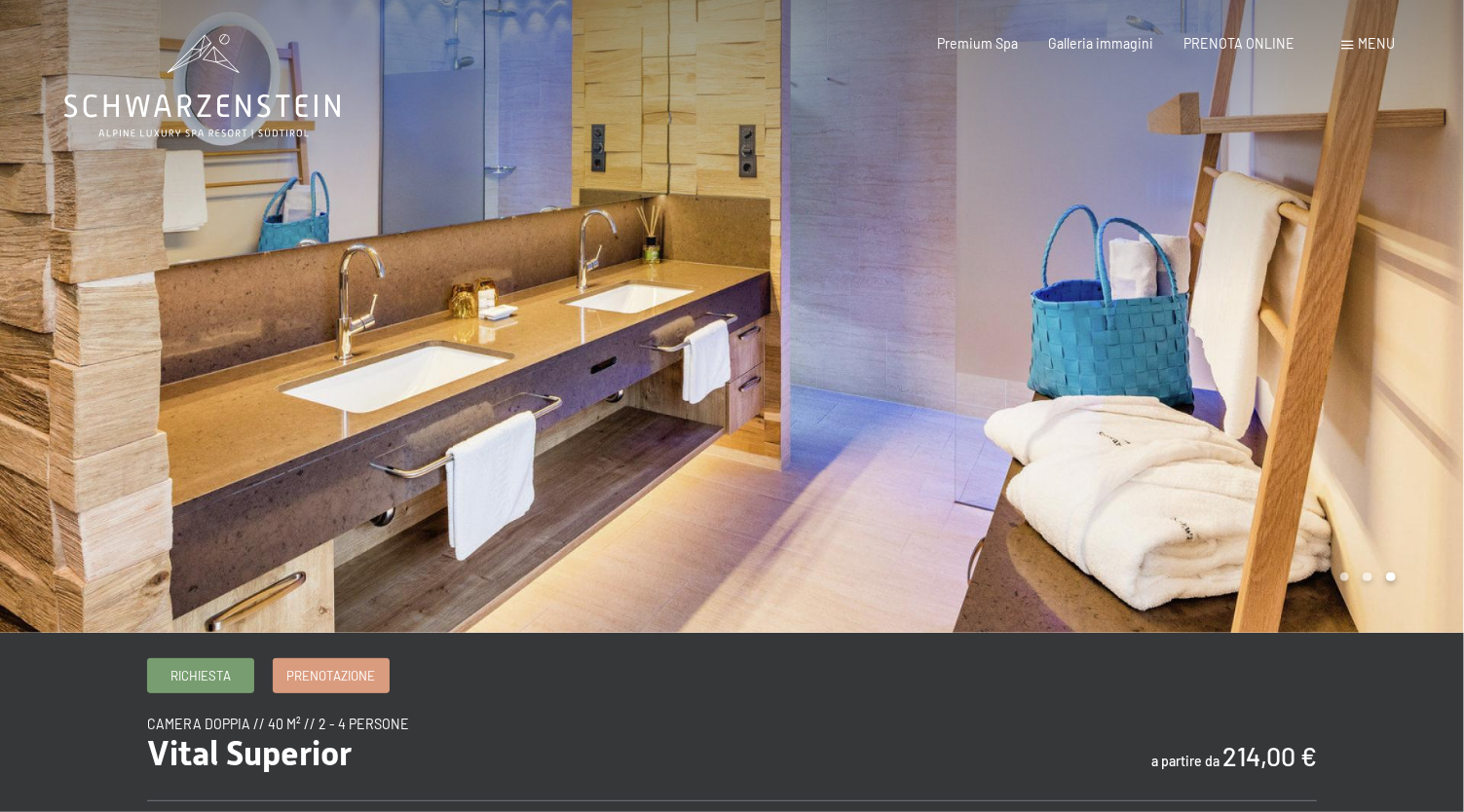
click at [1262, 336] on div at bounding box center [1098, 316] width 732 height 633
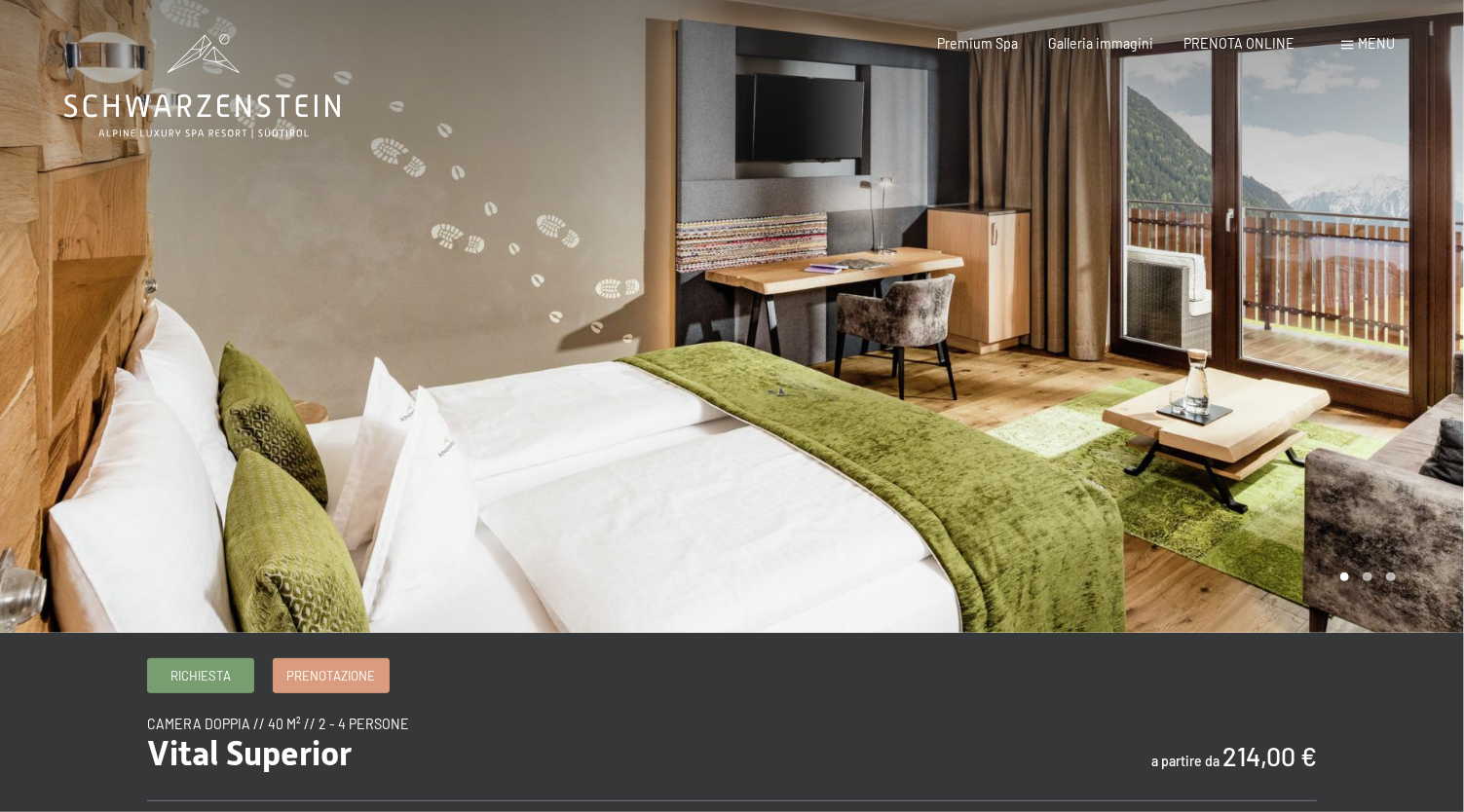
click at [1262, 336] on div at bounding box center [1098, 316] width 732 height 633
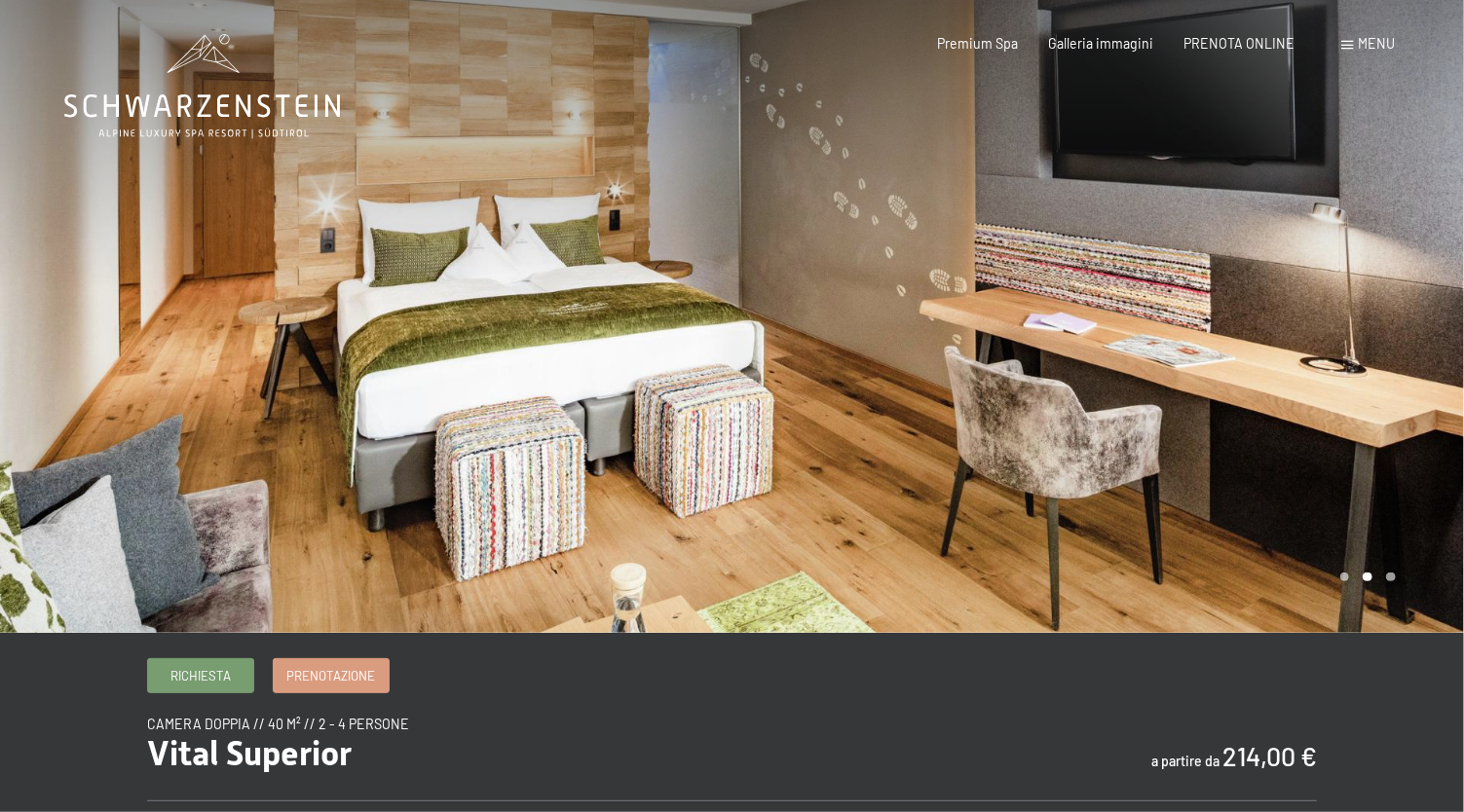
click at [1262, 336] on div at bounding box center [1098, 316] width 732 height 633
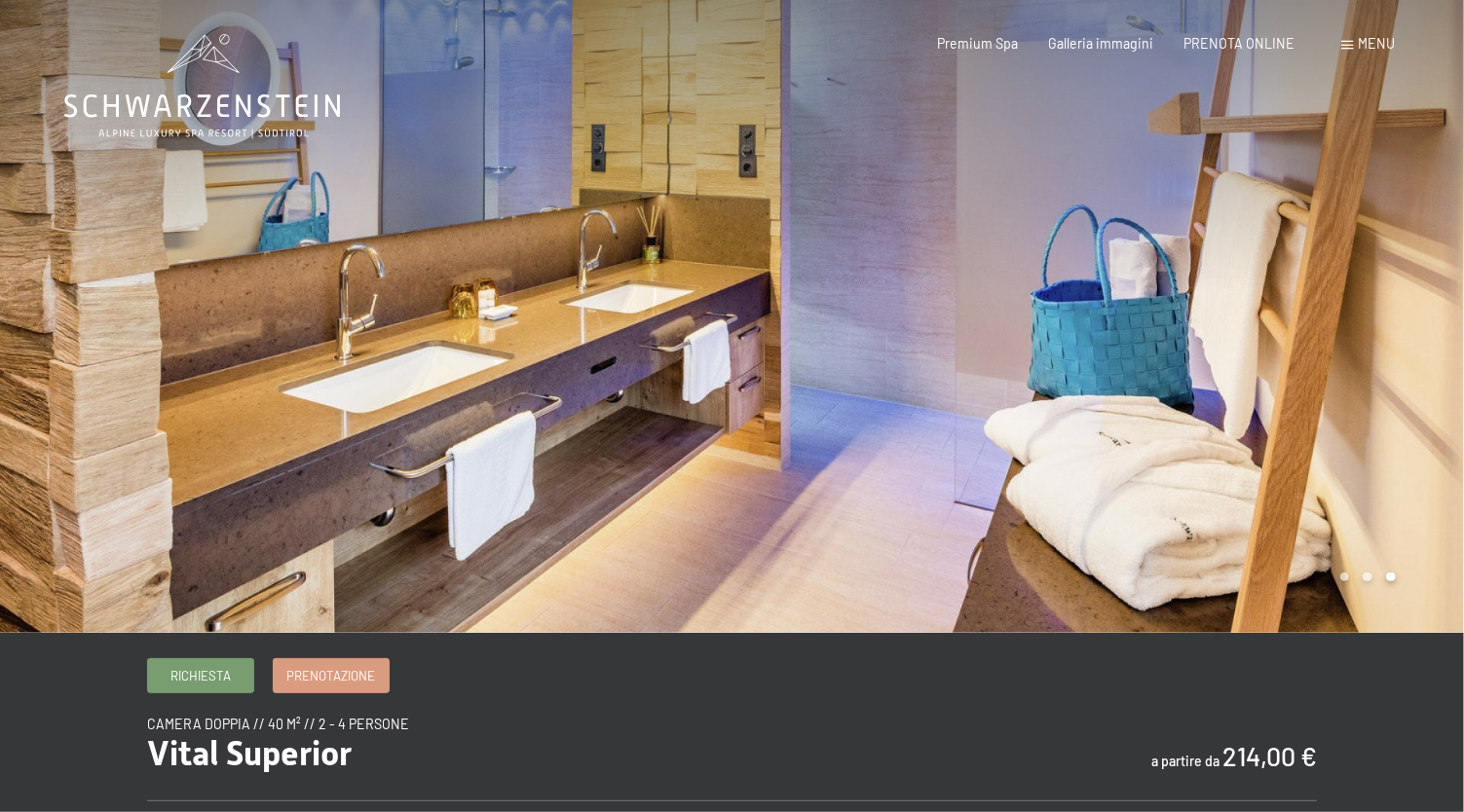
click at [1262, 336] on div at bounding box center [1098, 316] width 732 height 633
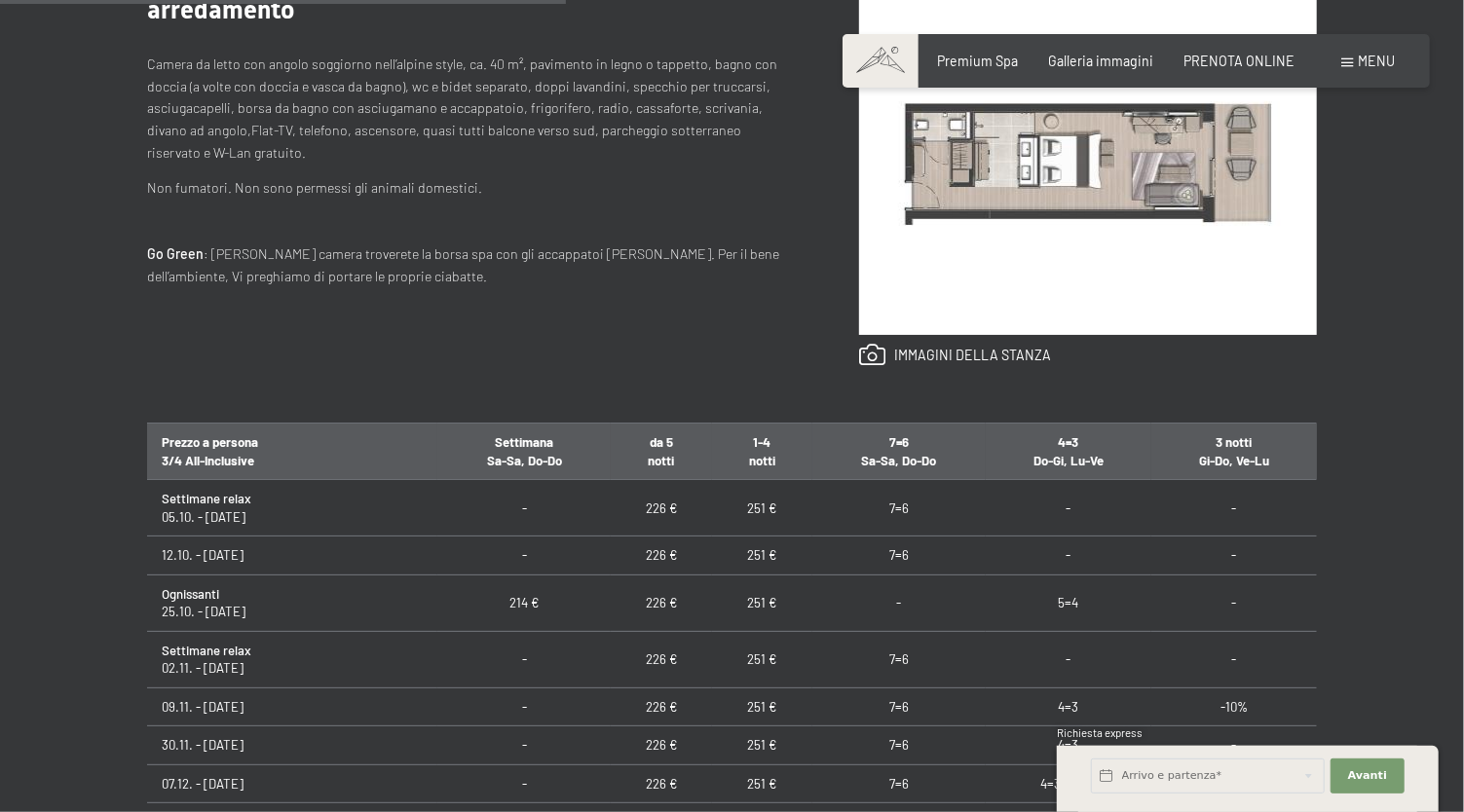
scroll to position [1081, 0]
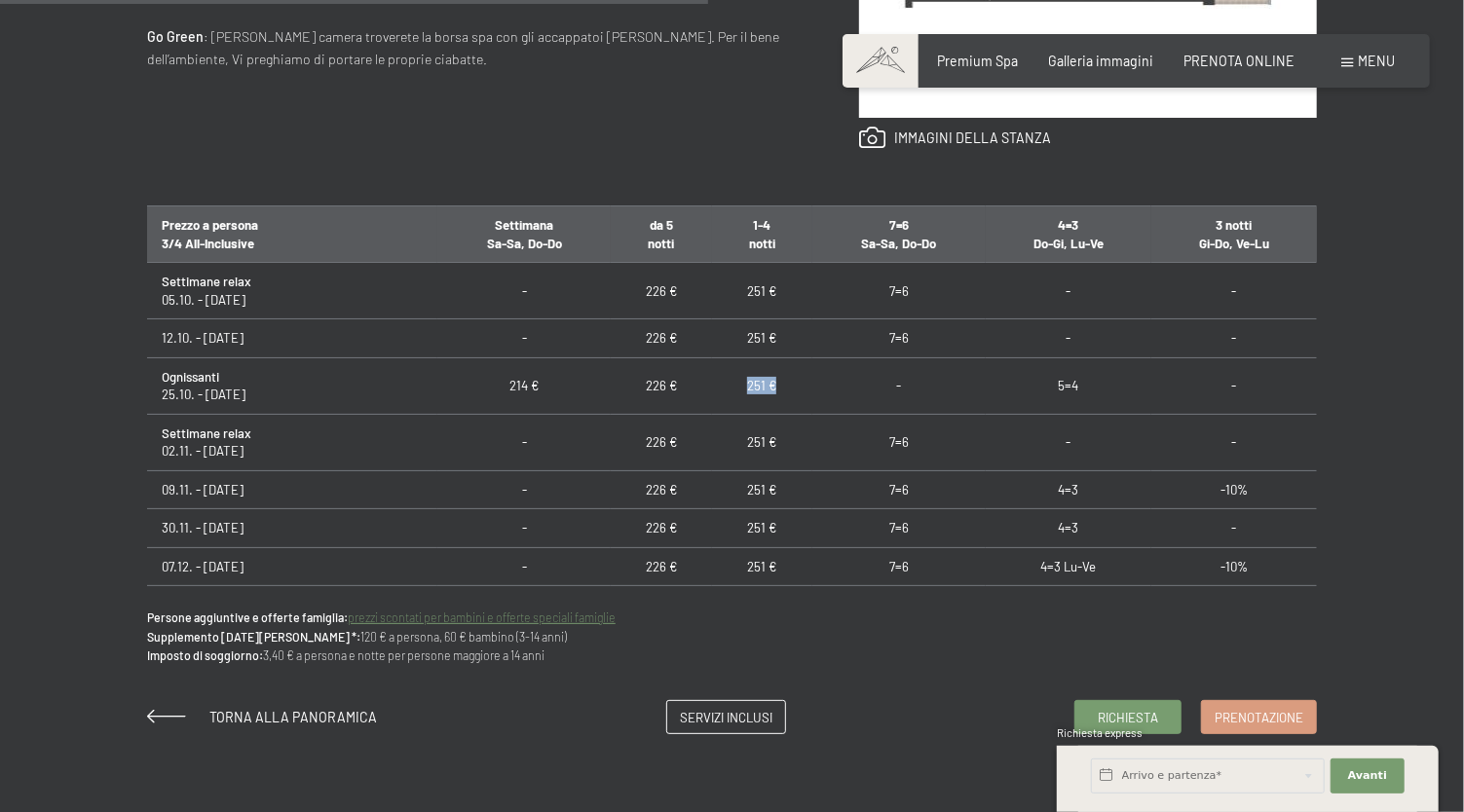
drag, startPoint x: 776, startPoint y: 380, endPoint x: 736, endPoint y: 380, distance: 40.0
click at [736, 380] on td "251 €" at bounding box center [762, 386] width 100 height 57
drag, startPoint x: 740, startPoint y: 382, endPoint x: 772, endPoint y: 382, distance: 32.0
click at [772, 382] on td "251 €" at bounding box center [762, 386] width 100 height 57
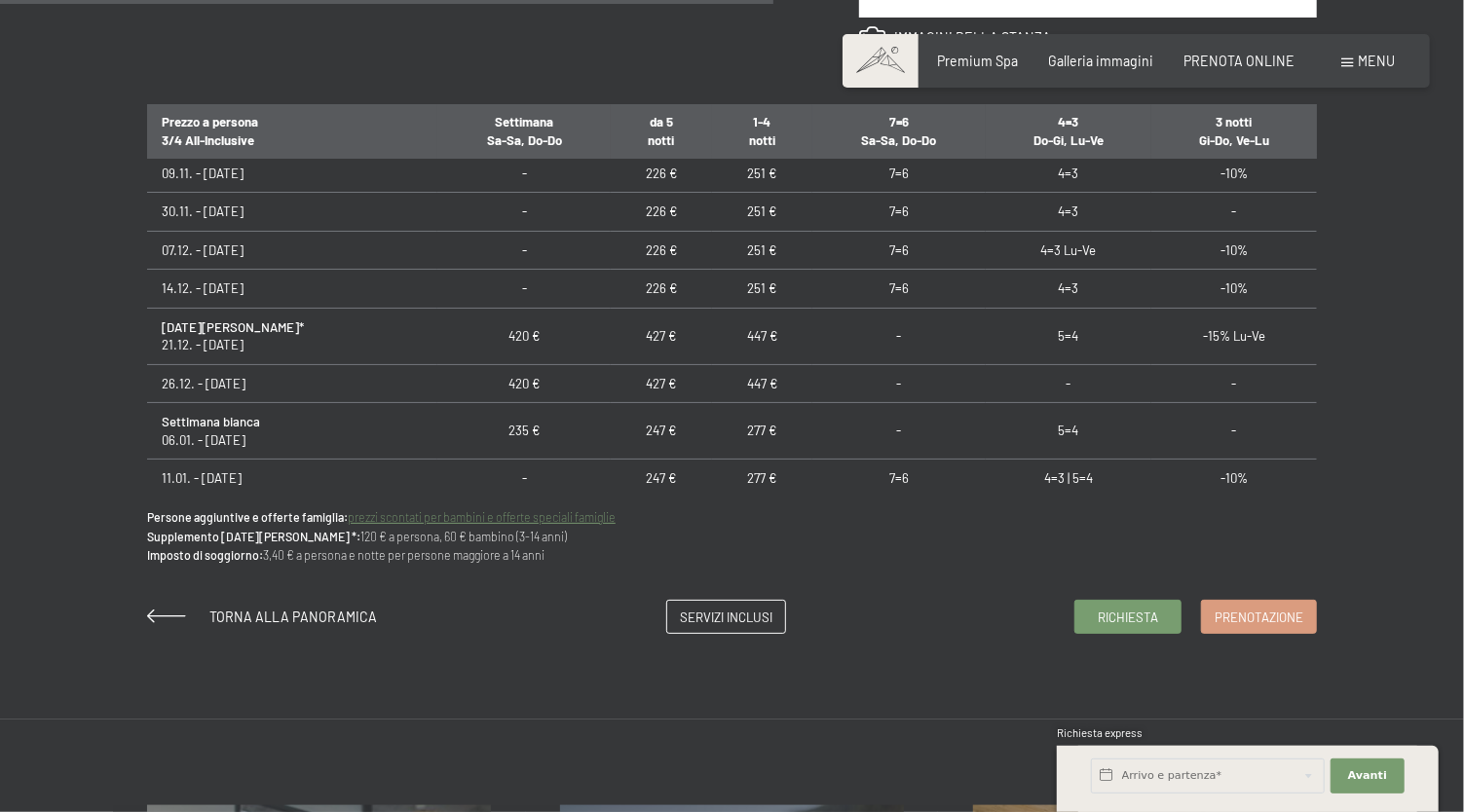
scroll to position [1298, 0]
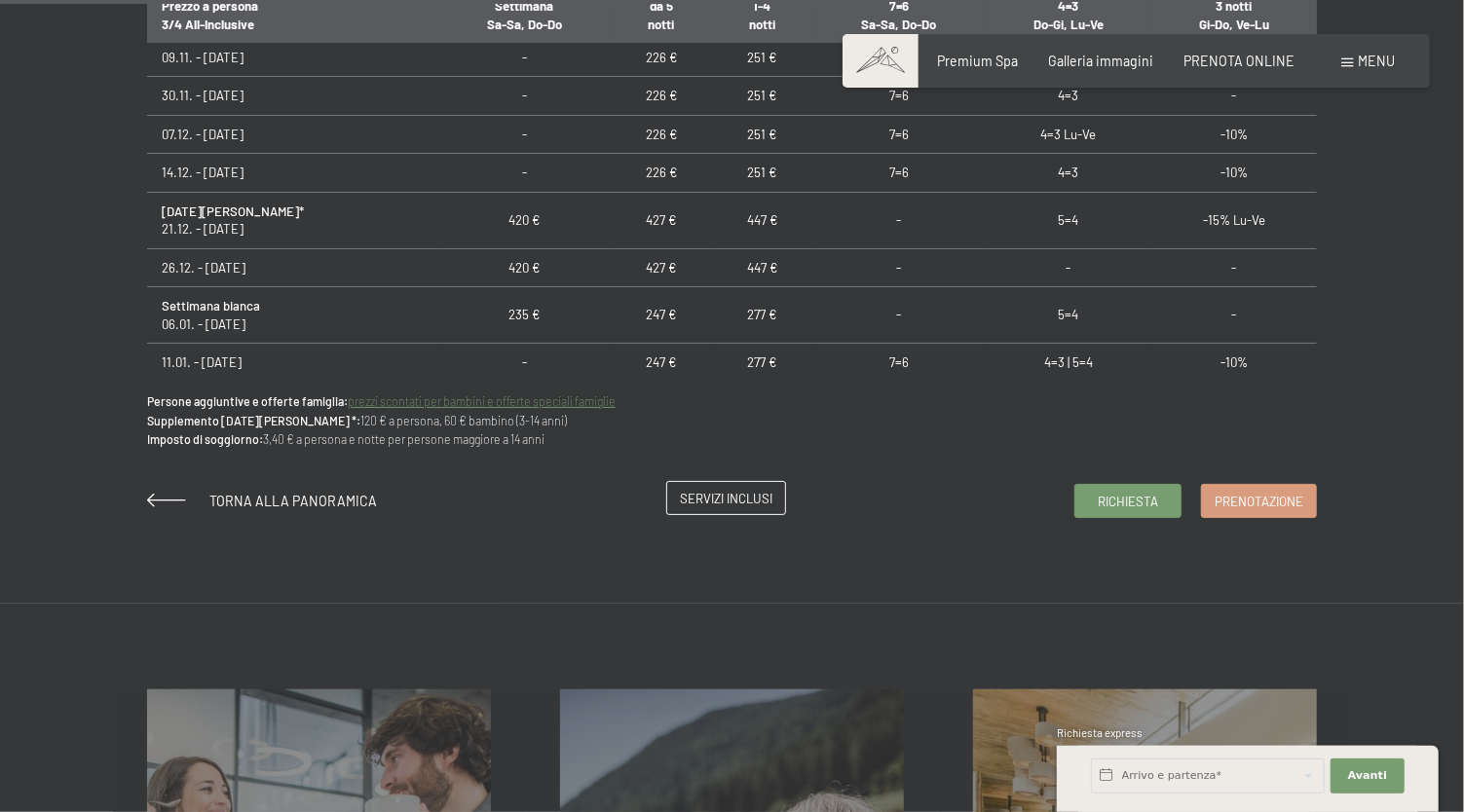
click at [702, 498] on span "Servizi inclusi" at bounding box center [726, 499] width 92 height 18
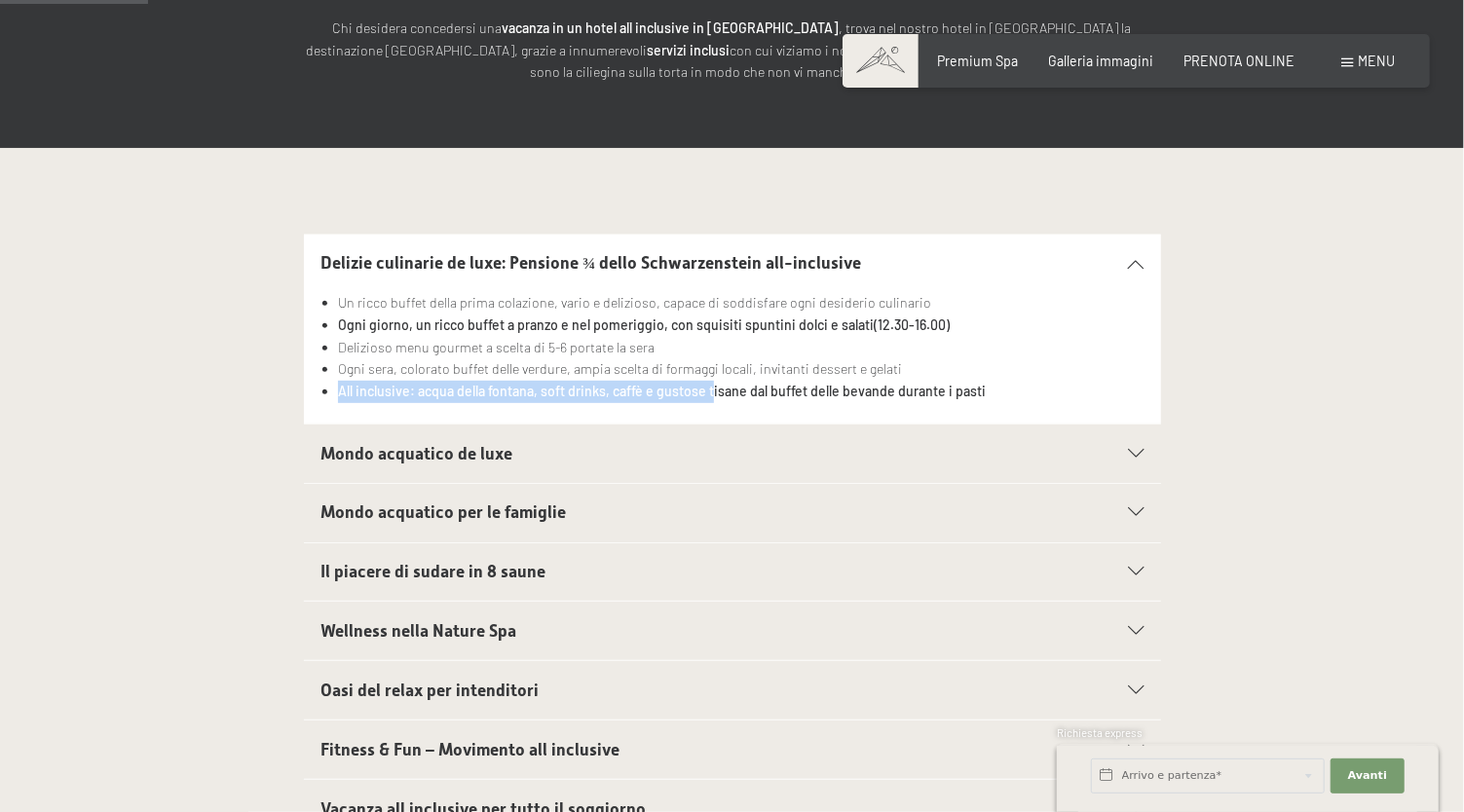
drag, startPoint x: 338, startPoint y: 390, endPoint x: 711, endPoint y: 392, distance: 373.0
click at [711, 392] on strong "All inclusive: acqua della fontana, soft drinks, caffè e gustose tisane dal buf…" at bounding box center [661, 391] width 648 height 17
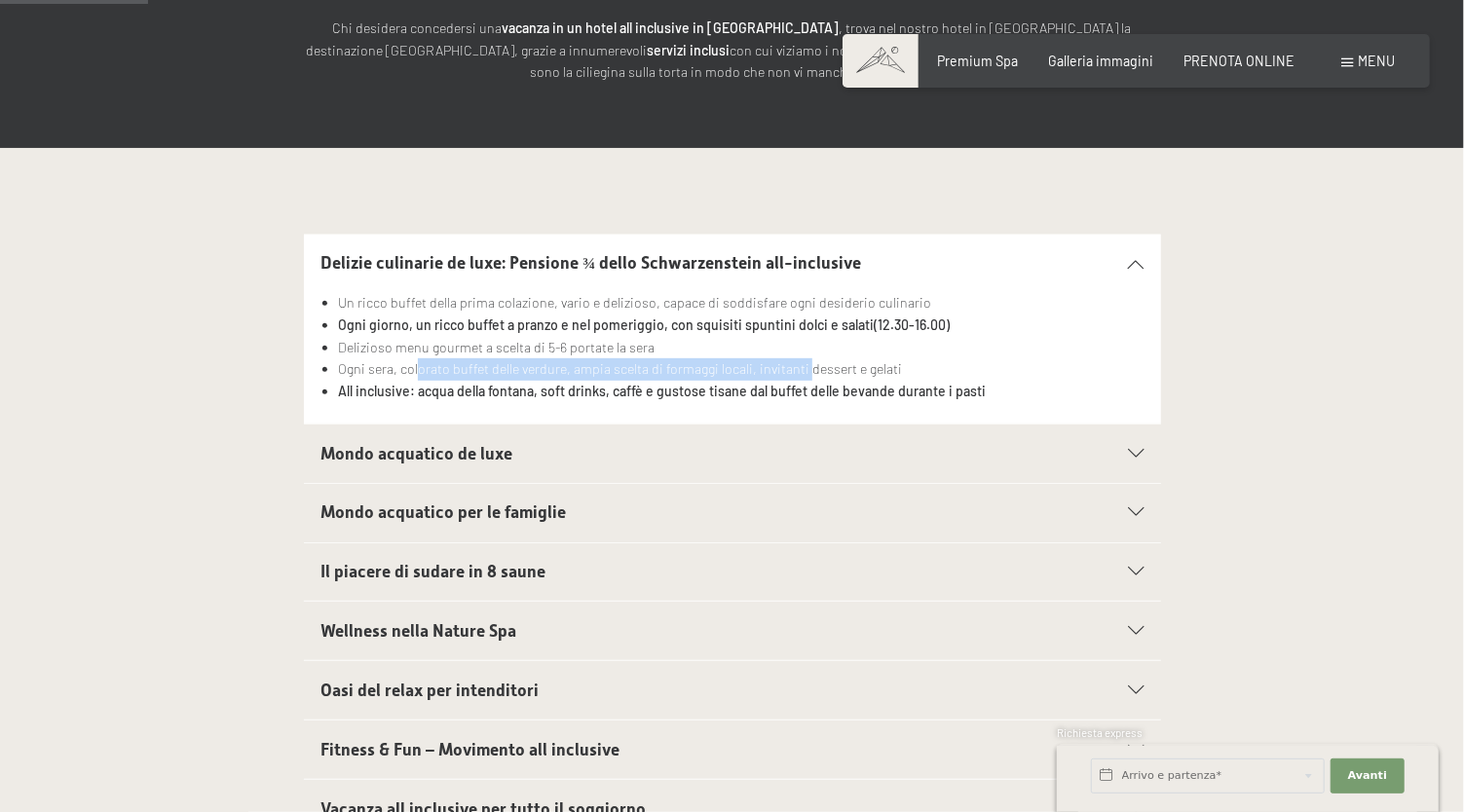
drag, startPoint x: 415, startPoint y: 360, endPoint x: 807, endPoint y: 365, distance: 392.0
click at [807, 365] on li "Ogni sera, colorato buffet delle verdure, ampia scelta di formaggi locali, invi…" at bounding box center [741, 369] width 805 height 23
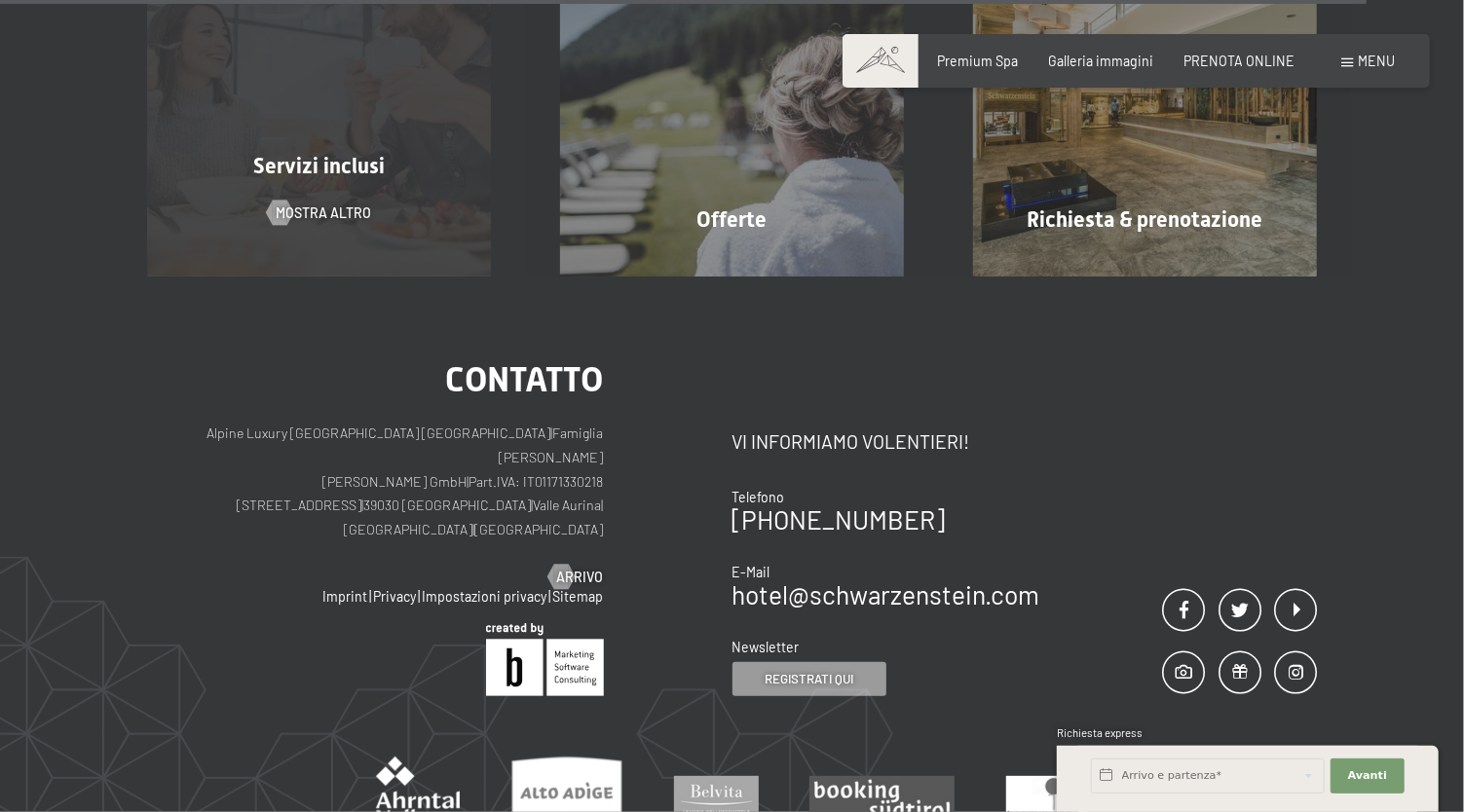
scroll to position [2271, 0]
